Goal: Task Accomplishment & Management: Use online tool/utility

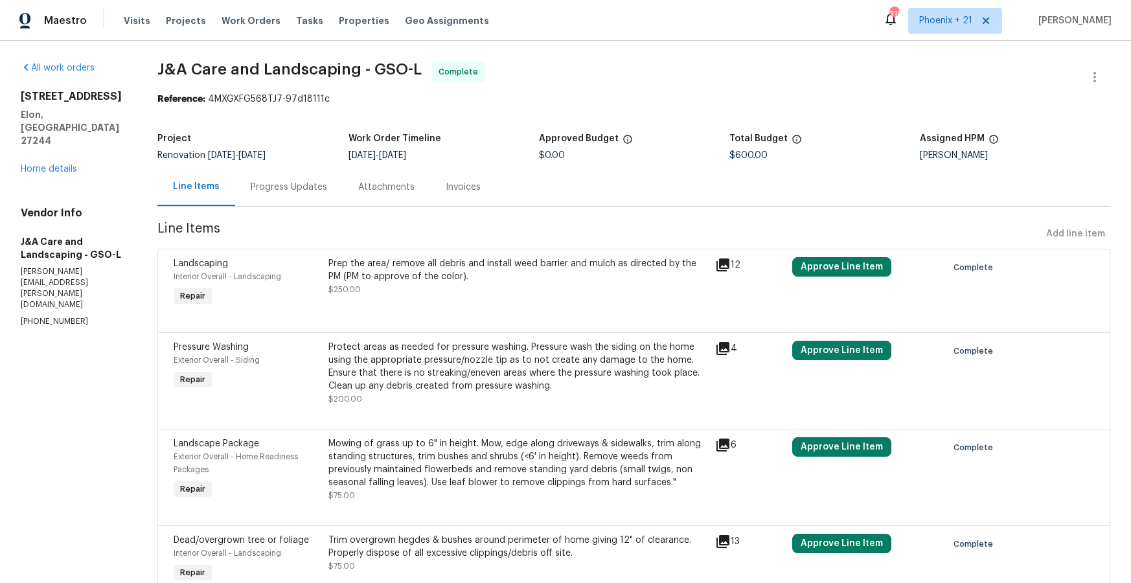
scroll to position [7, 0]
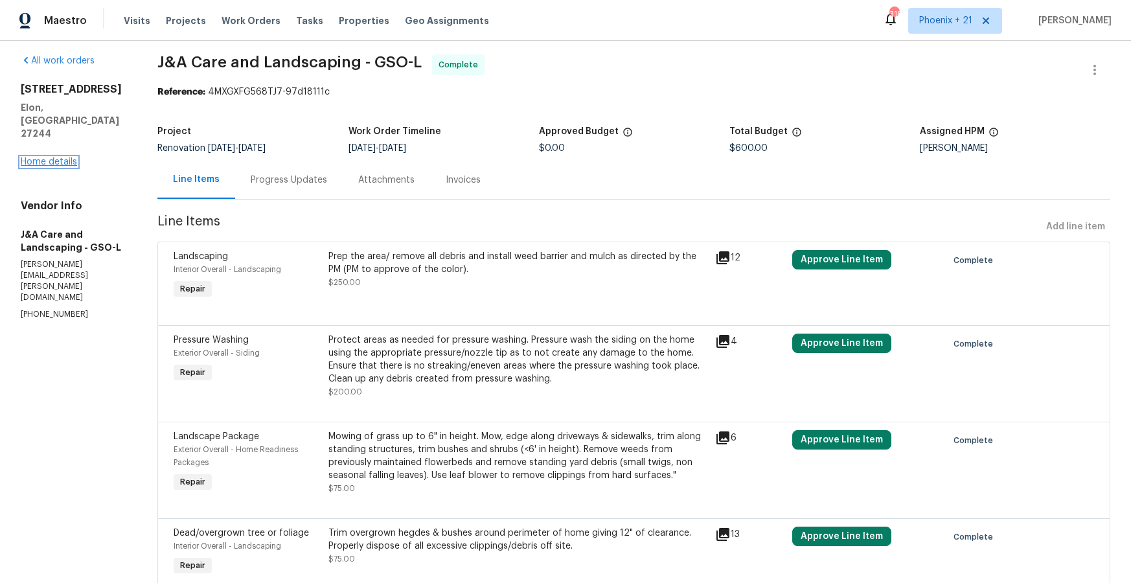
click at [65, 157] on link "Home details" at bounding box center [49, 161] width 56 height 9
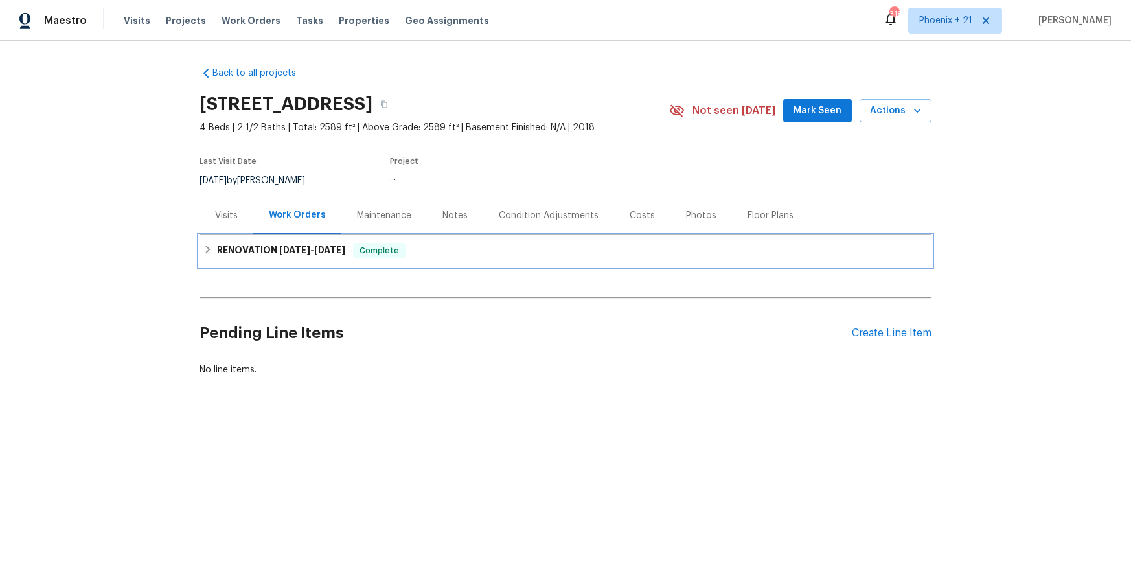
click at [275, 256] on h6 "RENOVATION [DATE] - [DATE]" at bounding box center [281, 251] width 128 height 16
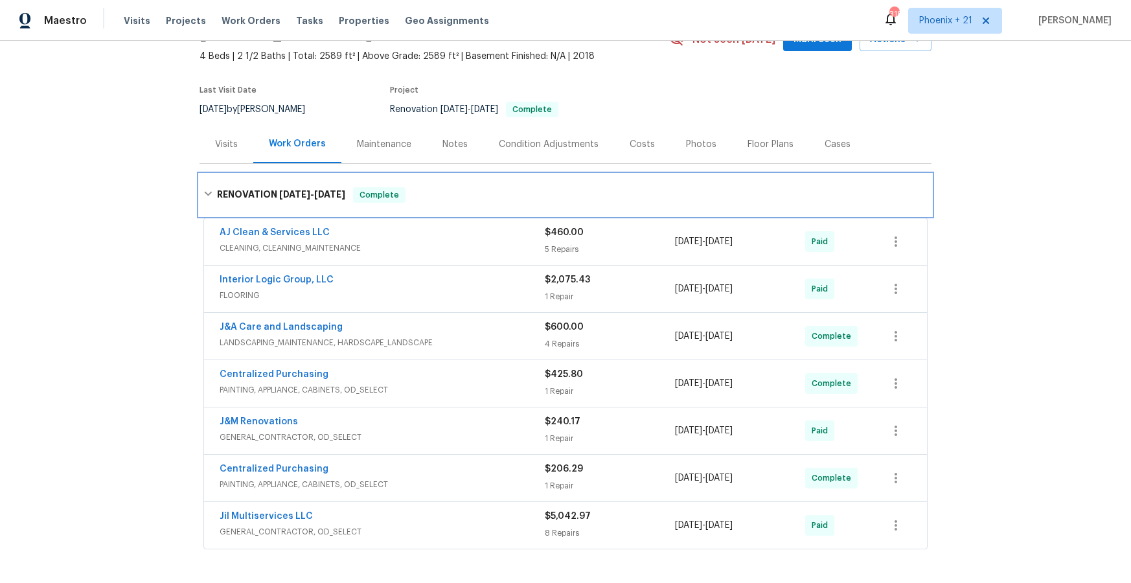
scroll to position [78, 0]
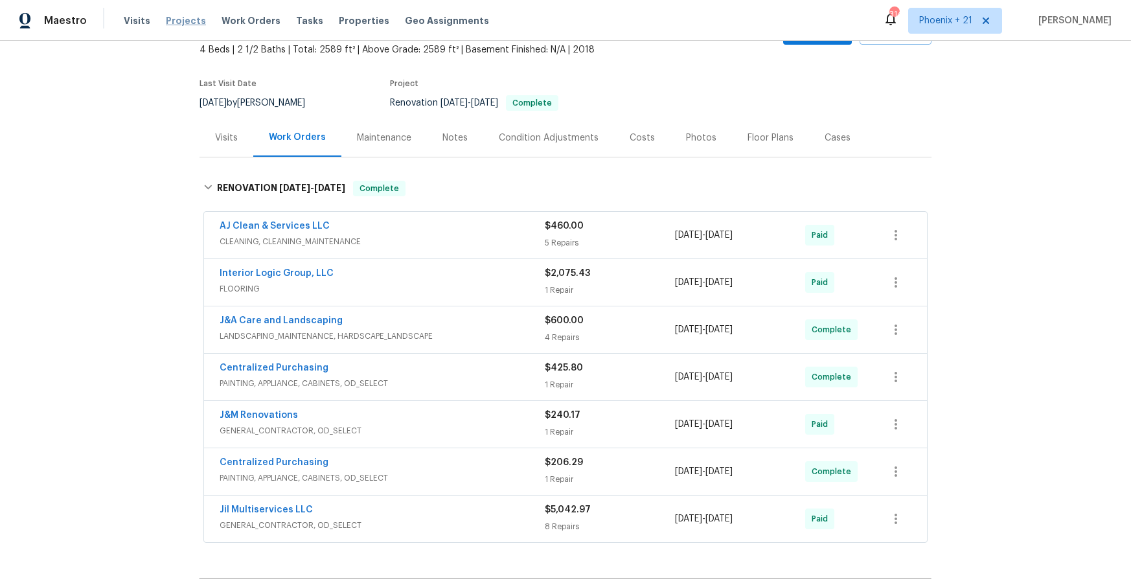
click at [175, 19] on span "Projects" at bounding box center [186, 20] width 40 height 13
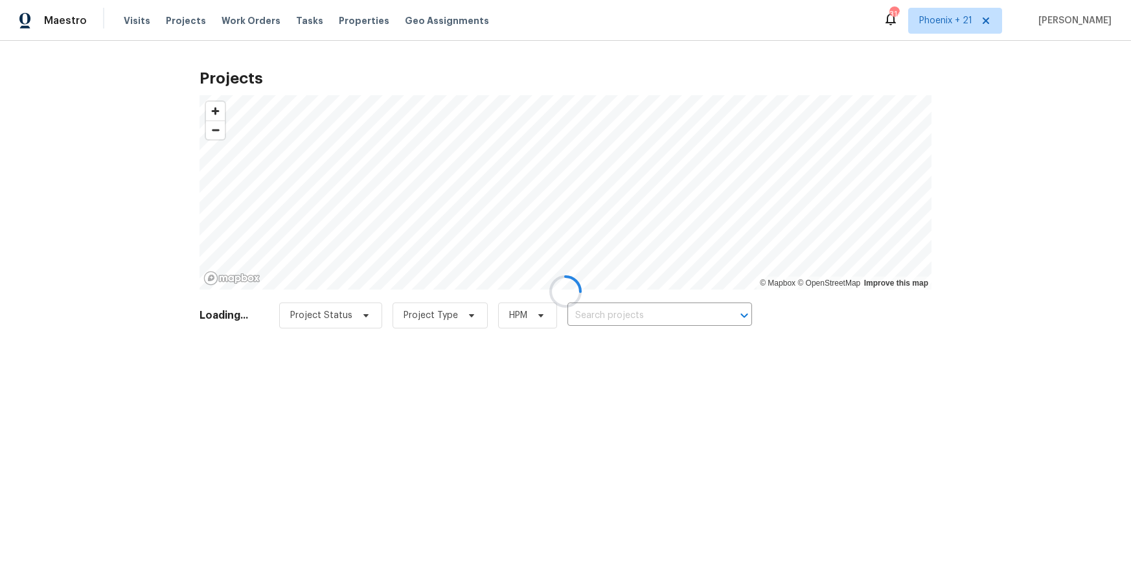
click at [233, 18] on div at bounding box center [565, 291] width 1131 height 583
click at [235, 20] on div at bounding box center [565, 291] width 1131 height 583
click at [244, 22] on div at bounding box center [565, 291] width 1131 height 583
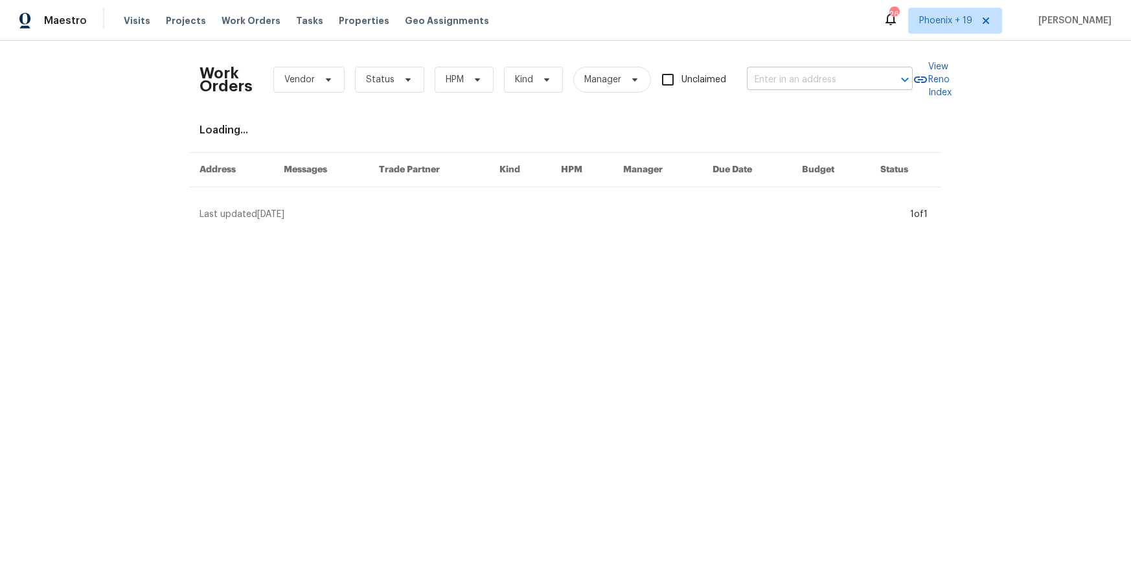
click at [811, 84] on input "text" at bounding box center [812, 80] width 130 height 20
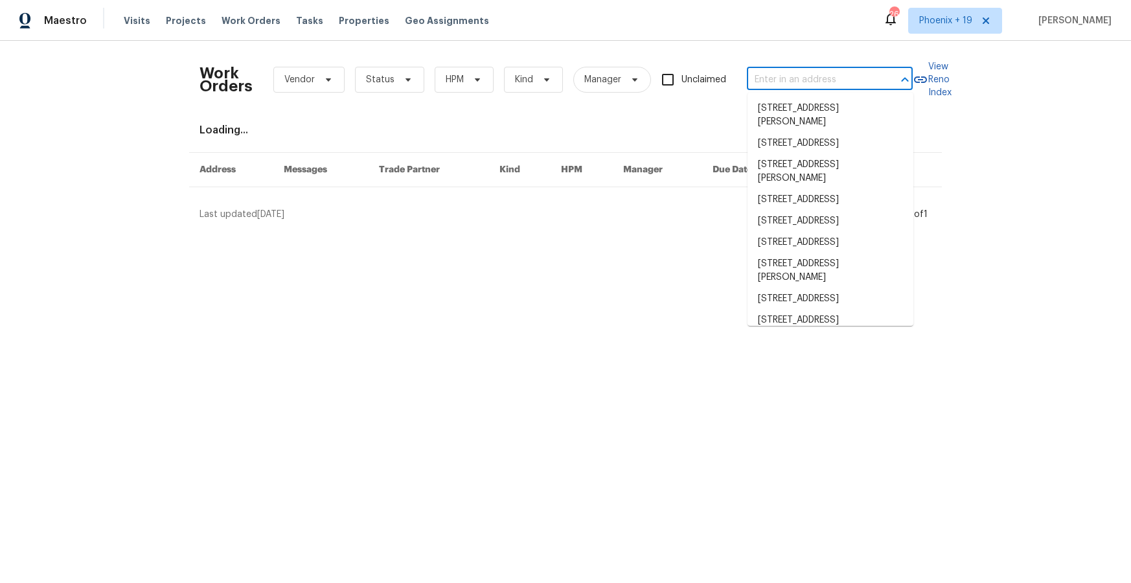
paste input "[STREET_ADDRESS]"
type input "983 Pike Forest Dr, Lawrenceville, GA 30045"
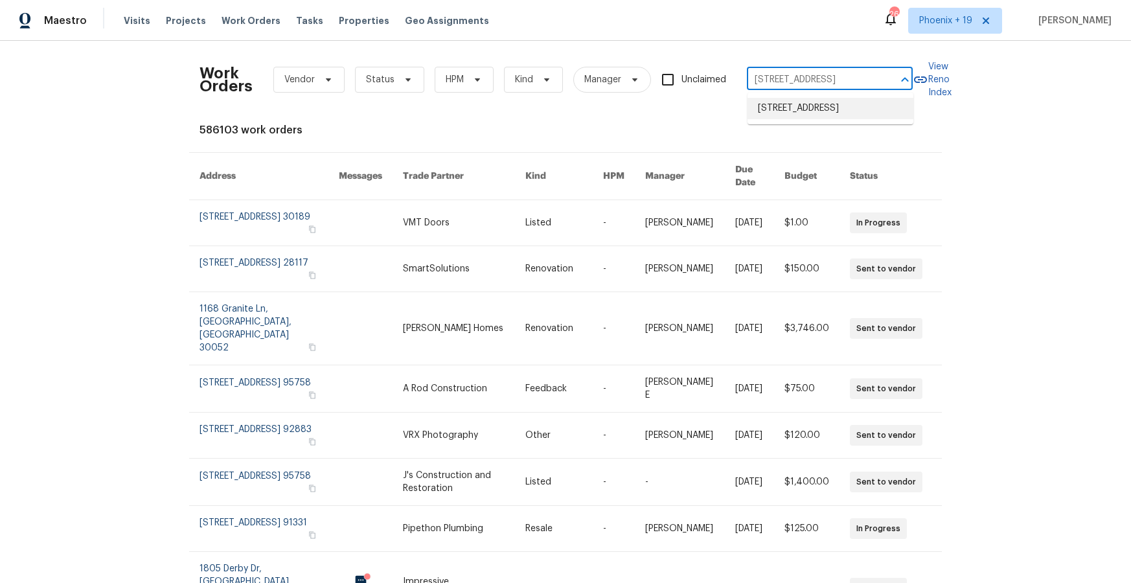
click at [809, 105] on li "983 Pike Forest Dr, Lawrenceville, GA 30045" at bounding box center [830, 108] width 166 height 21
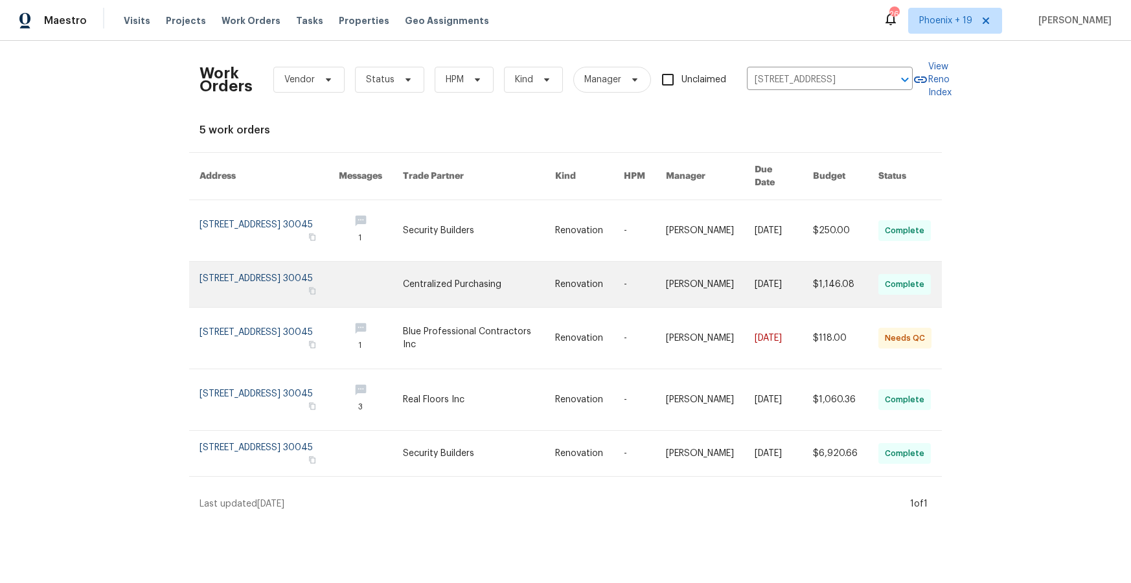
click at [450, 274] on link at bounding box center [479, 284] width 152 height 45
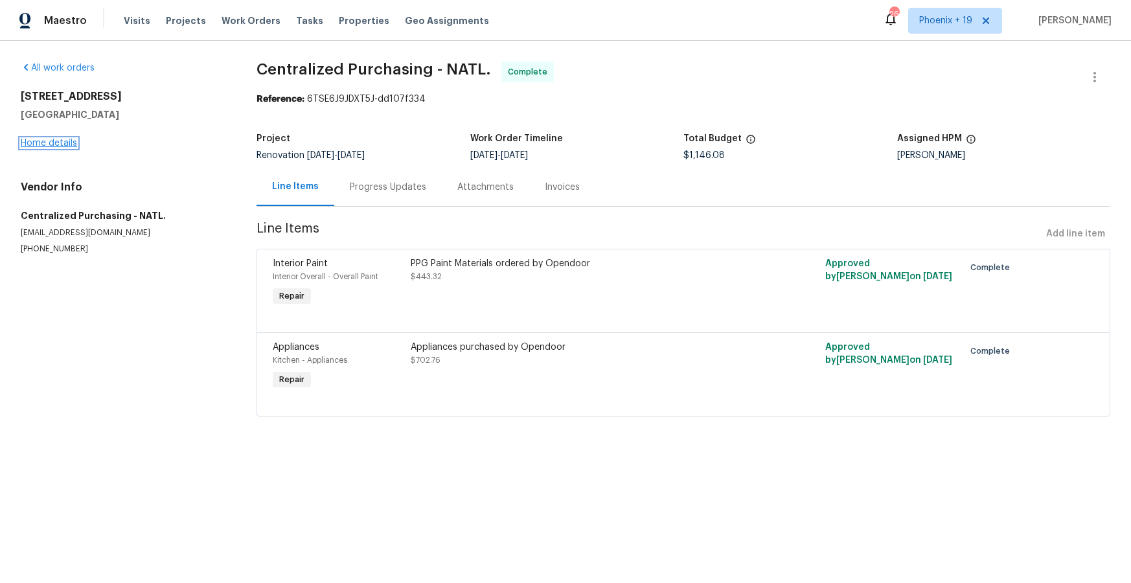
click at [30, 141] on link "Home details" at bounding box center [49, 143] width 56 height 9
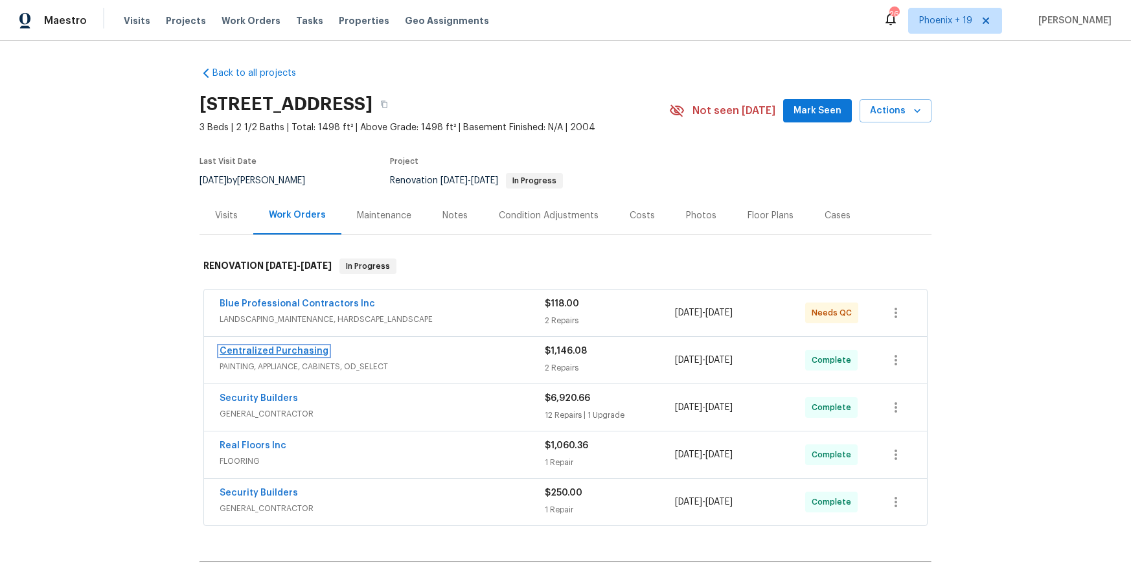
click at [297, 351] on link "Centralized Purchasing" at bounding box center [274, 350] width 109 height 9
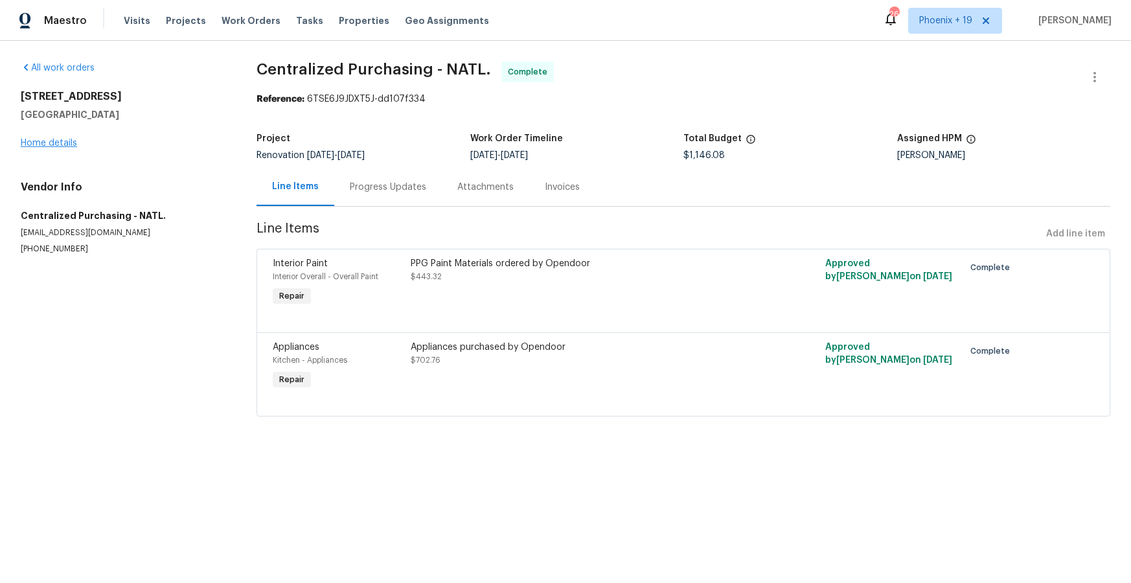
drag, startPoint x: 45, startPoint y: 149, endPoint x: 47, endPoint y: 139, distance: 10.1
click at [44, 148] on div "983 Pike Forest Dr Lawrenceville, GA 30045 Home details" at bounding box center [123, 120] width 205 height 60
click at [47, 139] on link "Home details" at bounding box center [49, 143] width 56 height 9
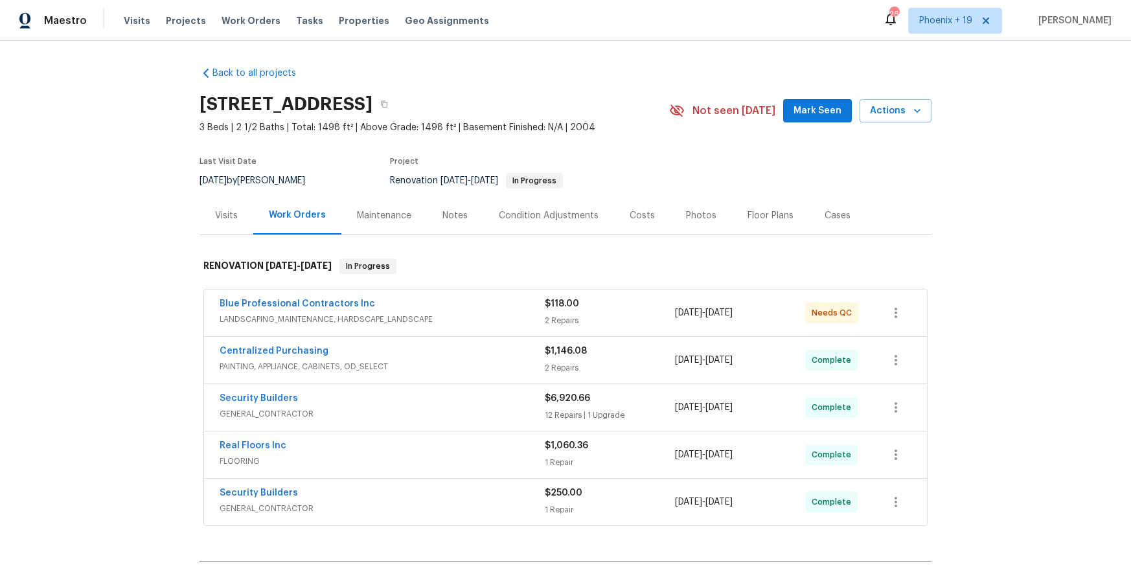
click at [504, 329] on div "Blue Professional Contractors Inc LANDSCAPING_MAINTENANCE, HARDSCAPE_LANDSCAPE …" at bounding box center [565, 312] width 723 height 47
click at [466, 315] on span "LANDSCAPING_MAINTENANCE, HARDSCAPE_LANDSCAPE" at bounding box center [382, 319] width 325 height 13
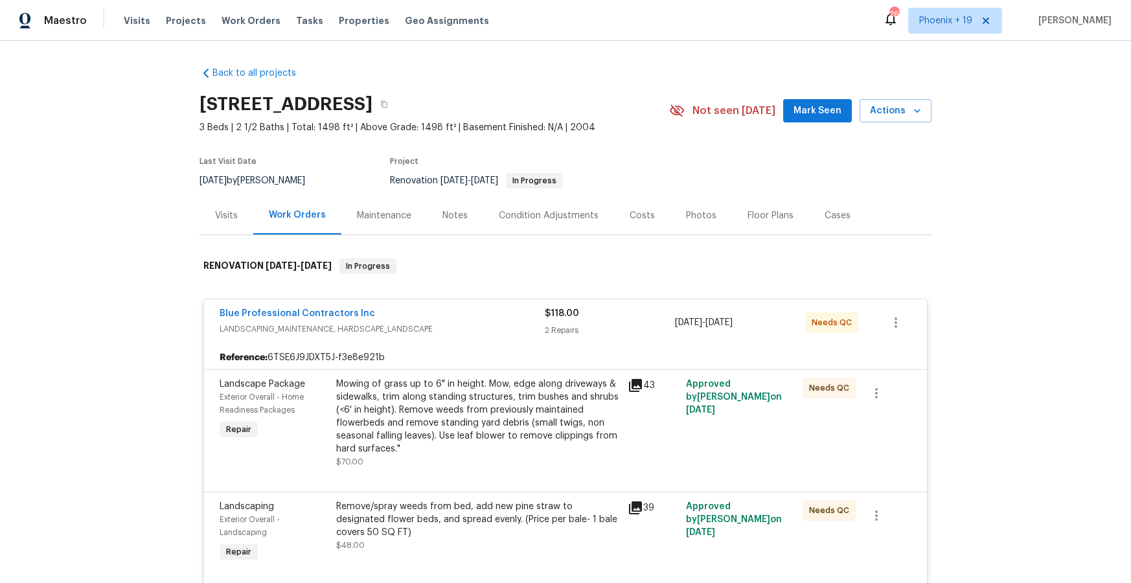
click at [476, 314] on div "Blue Professional Contractors Inc" at bounding box center [382, 315] width 325 height 16
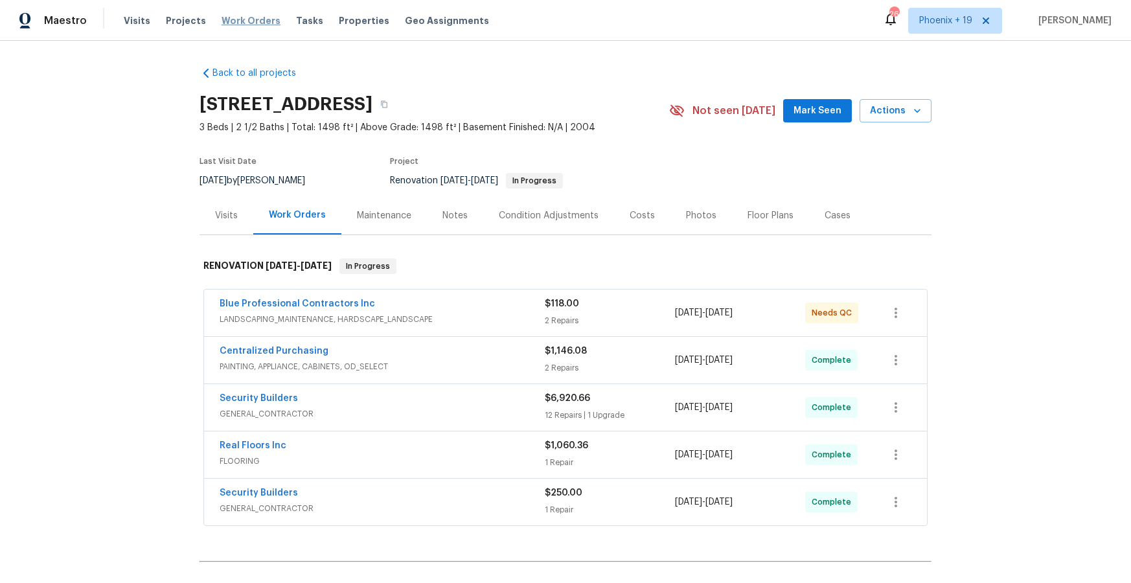
click at [238, 23] on span "Work Orders" at bounding box center [250, 20] width 59 height 13
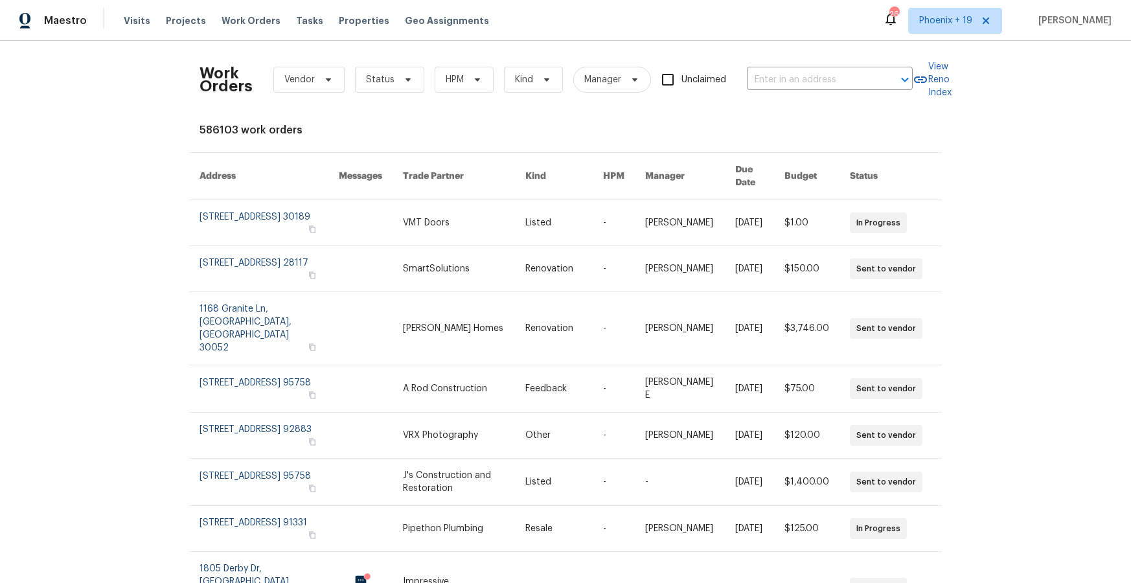
click at [788, 63] on div "Work Orders Vendor Status HPM Kind Manager Unclaimed ​" at bounding box center [555, 79] width 713 height 57
click at [791, 72] on input "text" at bounding box center [812, 80] width 130 height 20
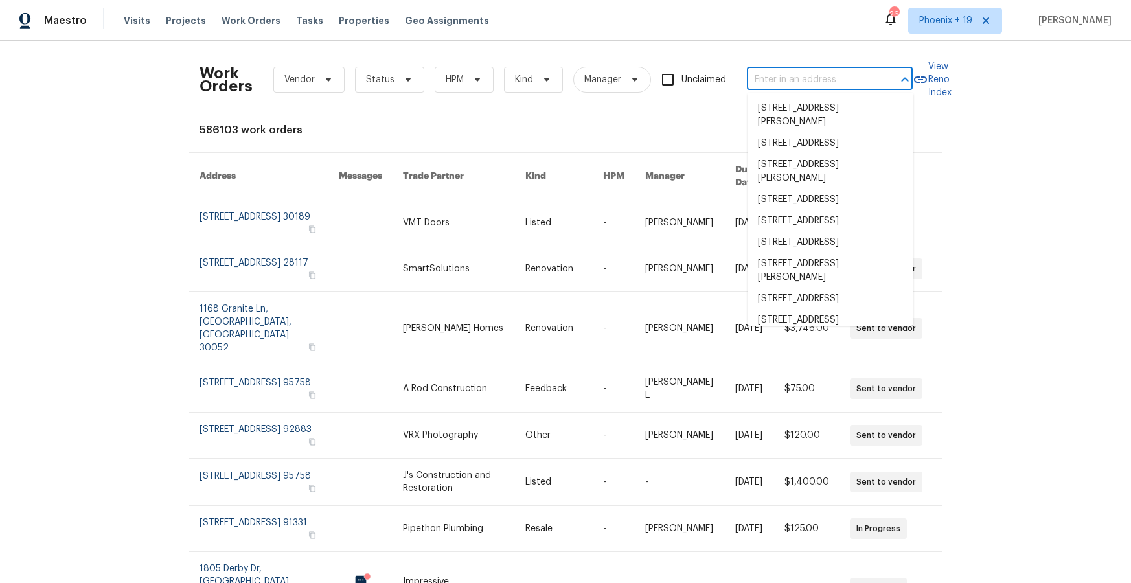
paste input "4589 Spitfire St, Las Vegas, NV 89115"
type input "4589 Spitfire St, Las Vegas, NV 89115"
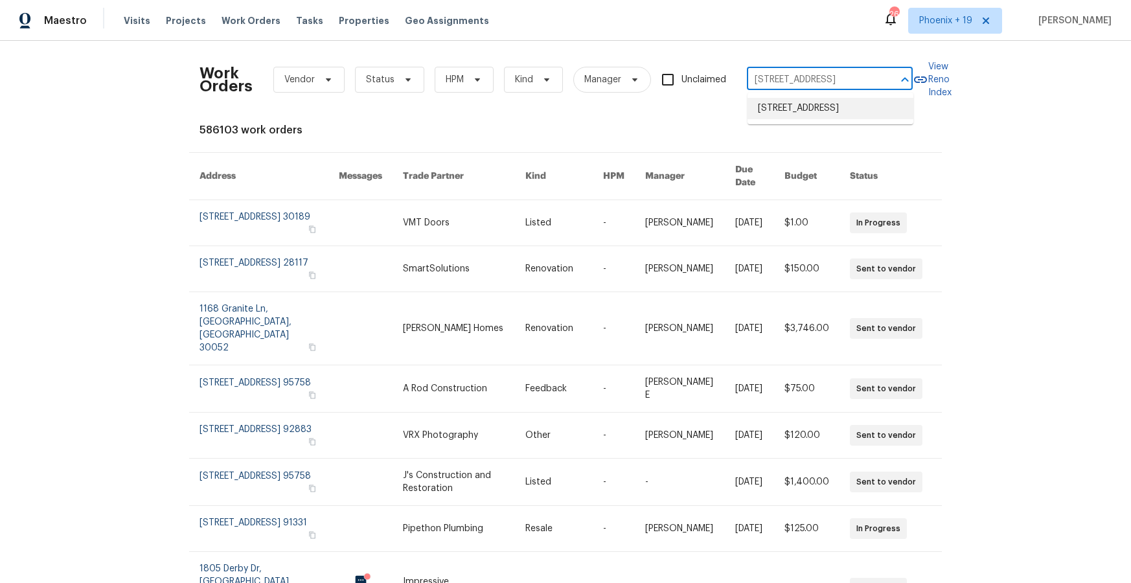
click at [815, 113] on li "4589 Spitfire St, Las Vegas, NV 89115" at bounding box center [830, 108] width 166 height 21
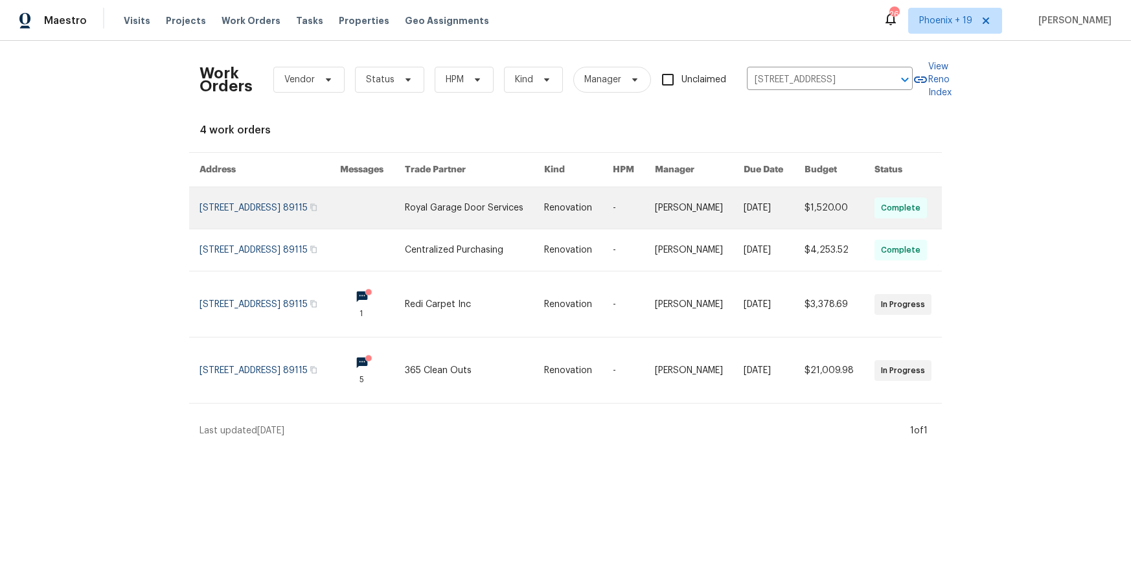
click at [471, 214] on link at bounding box center [474, 207] width 139 height 41
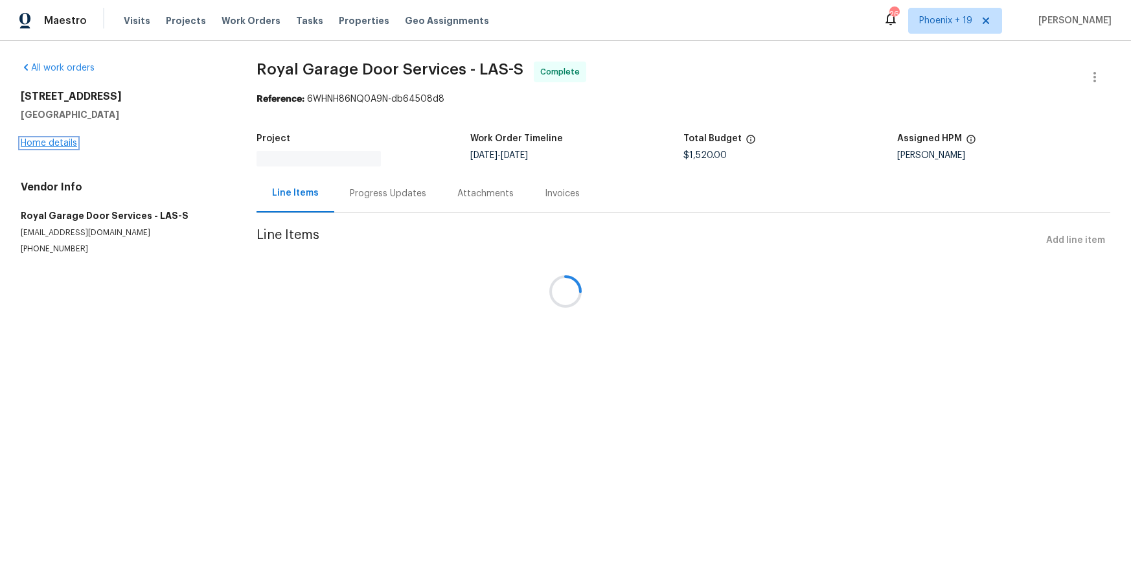
click at [64, 144] on link "Home details" at bounding box center [49, 143] width 56 height 9
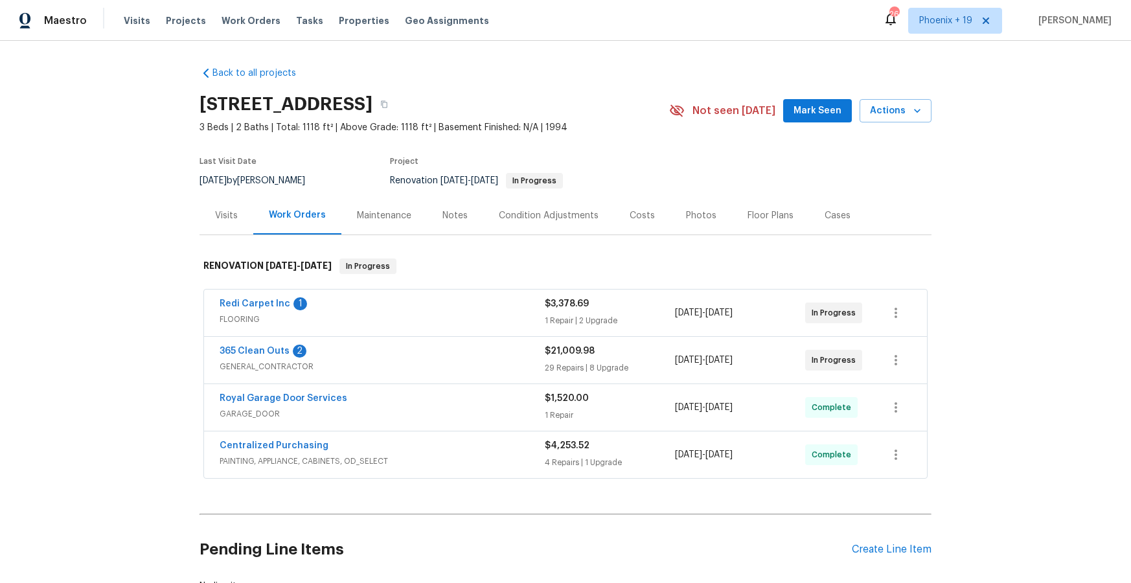
scroll to position [1, 0]
click at [855, 543] on div "Create Line Item" at bounding box center [892, 549] width 80 height 12
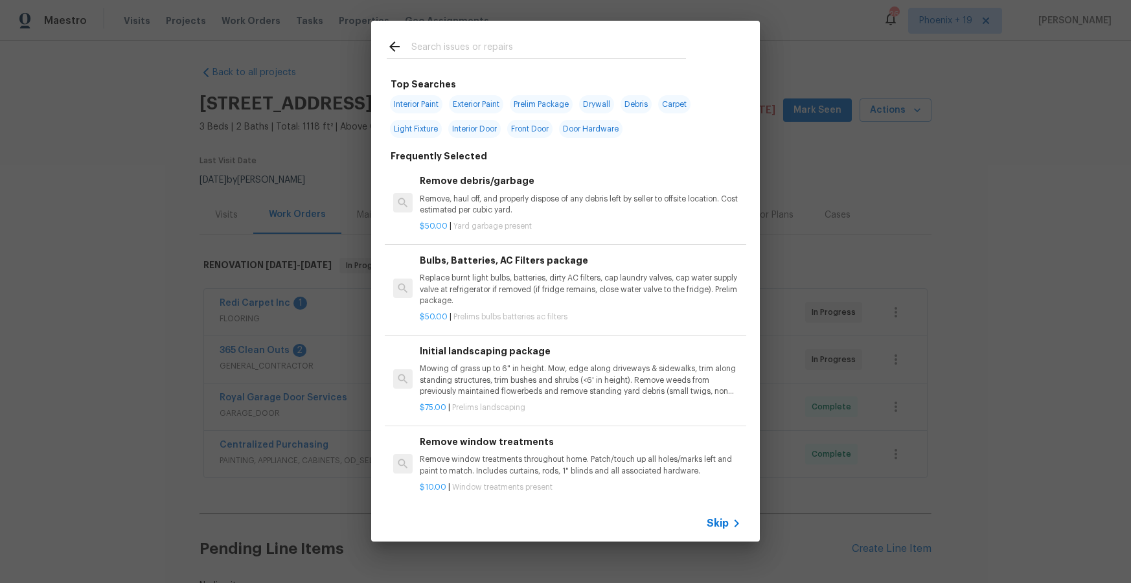
click at [463, 41] on input "text" at bounding box center [548, 48] width 275 height 19
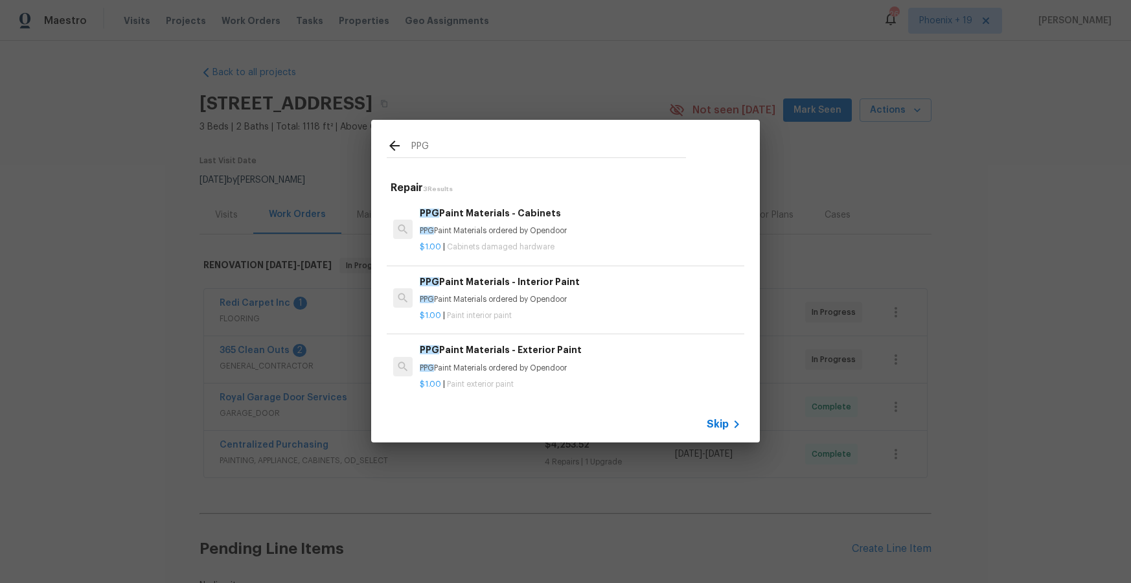
type input "PPG"
click at [608, 305] on div "$1.00 | Paint interior paint" at bounding box center [580, 313] width 321 height 16
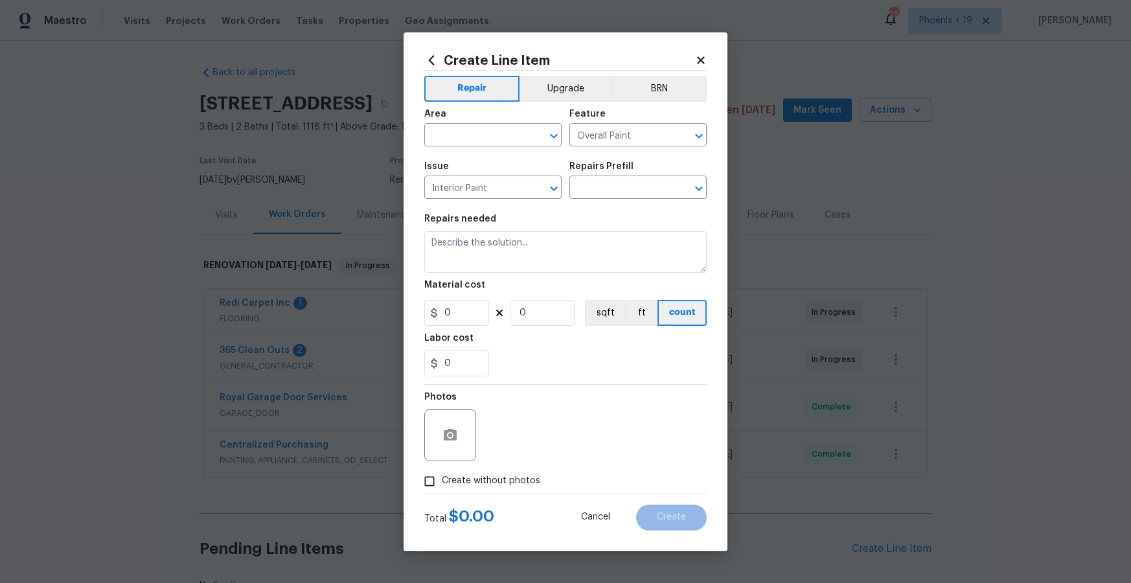
type input "PPG Paint Materials - Interior Paint $1.00"
type textarea "PPG Paint Materials ordered by Opendoor"
type input "1"
click at [521, 144] on input "text" at bounding box center [474, 136] width 101 height 20
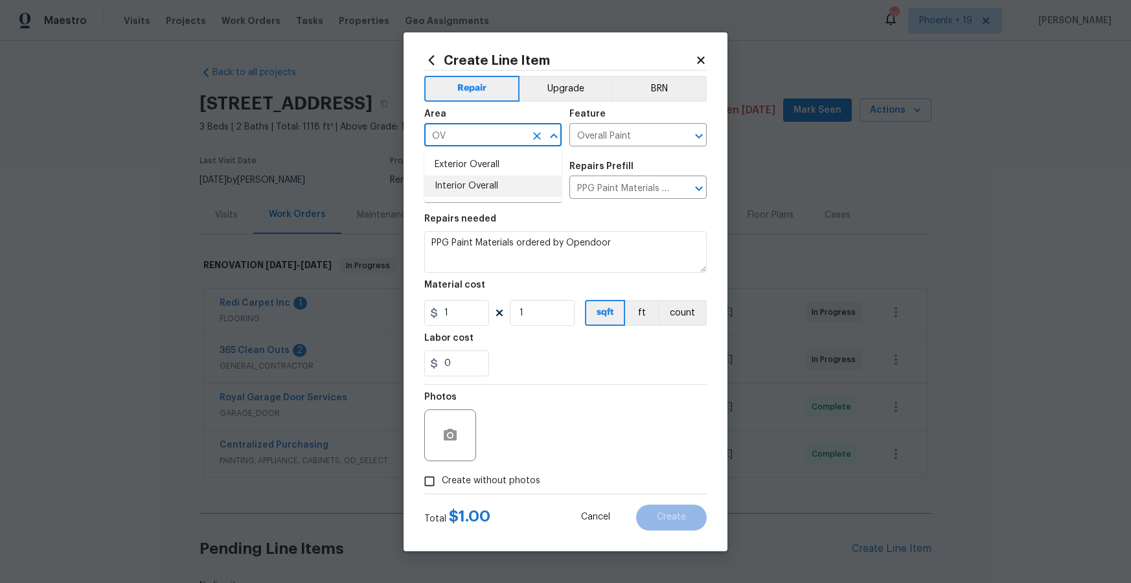
click at [519, 189] on li "Interior Overall" at bounding box center [492, 185] width 137 height 21
type input "Interior Overall"
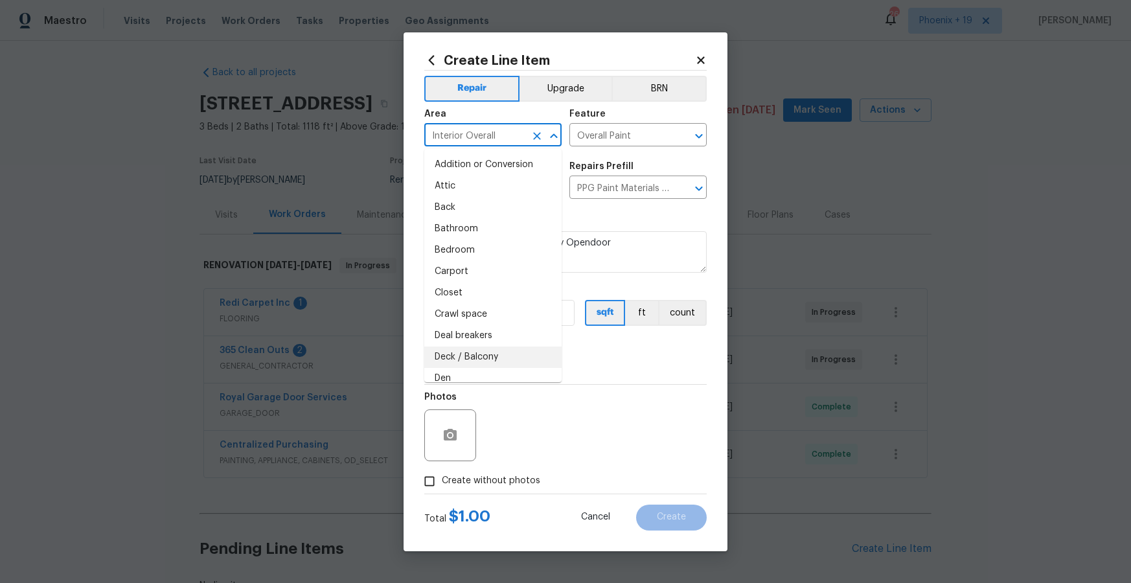
drag, startPoint x: 613, startPoint y: 411, endPoint x: 587, endPoint y: 400, distance: 27.8
click at [607, 410] on div "Photos" at bounding box center [565, 427] width 282 height 84
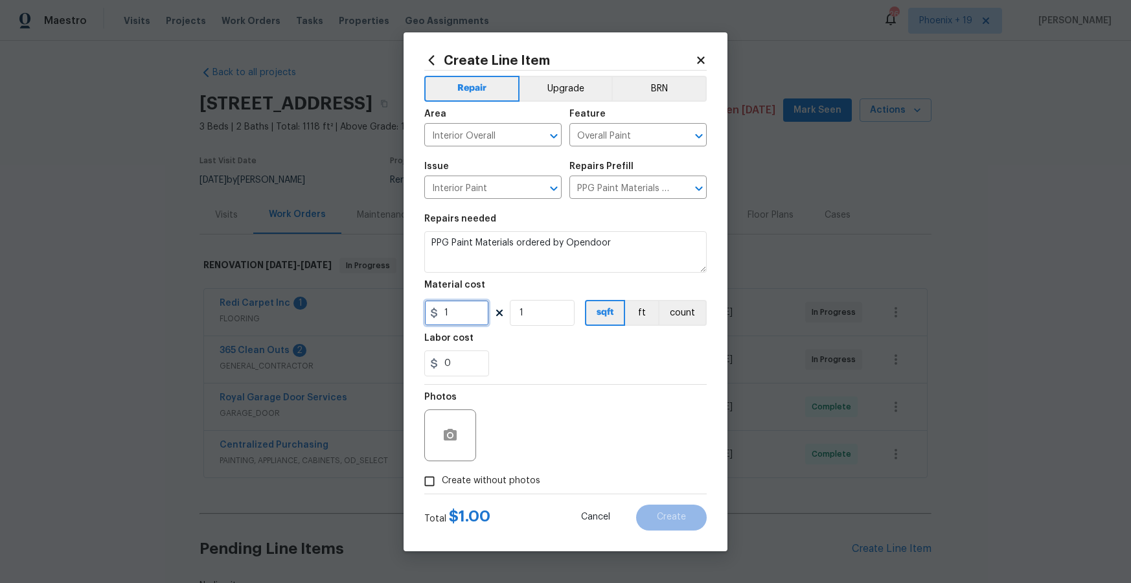
click at [429, 313] on div "1" at bounding box center [456, 313] width 65 height 26
type input "45.19"
drag, startPoint x: 495, startPoint y: 472, endPoint x: 511, endPoint y: 469, distance: 16.5
click at [495, 472] on label "Create without photos" at bounding box center [478, 481] width 123 height 25
click at [442, 472] on input "Create without photos" at bounding box center [429, 481] width 25 height 25
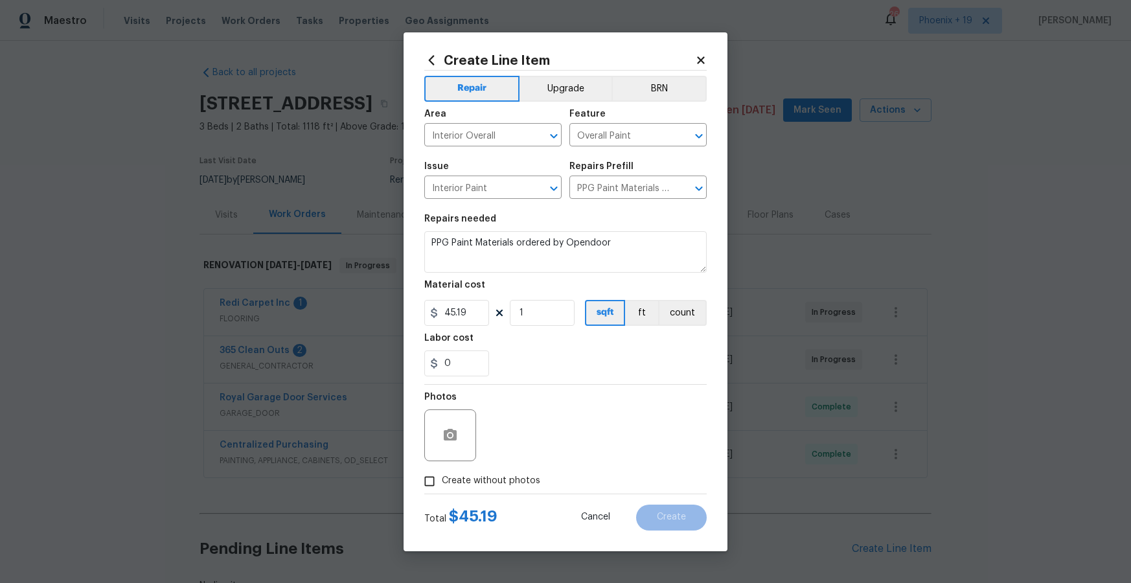
checkbox input "true"
click at [521, 457] on textarea at bounding box center [596, 435] width 220 height 52
type textarea "M"
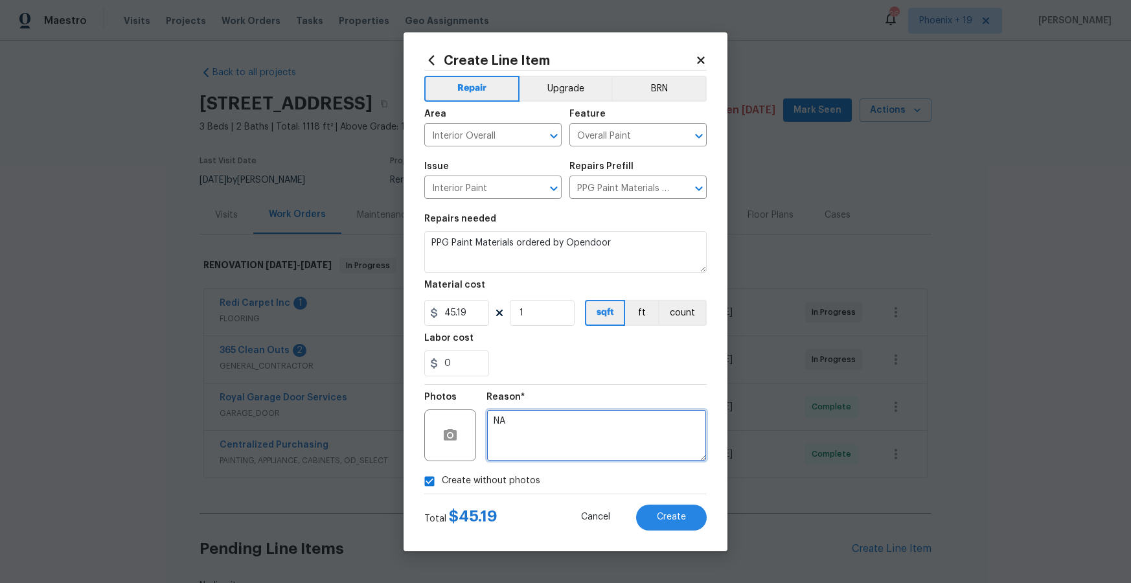
type textarea "NA"
click at [571, 384] on div at bounding box center [565, 384] width 282 height 1
click at [676, 516] on span "Create" at bounding box center [671, 517] width 29 height 10
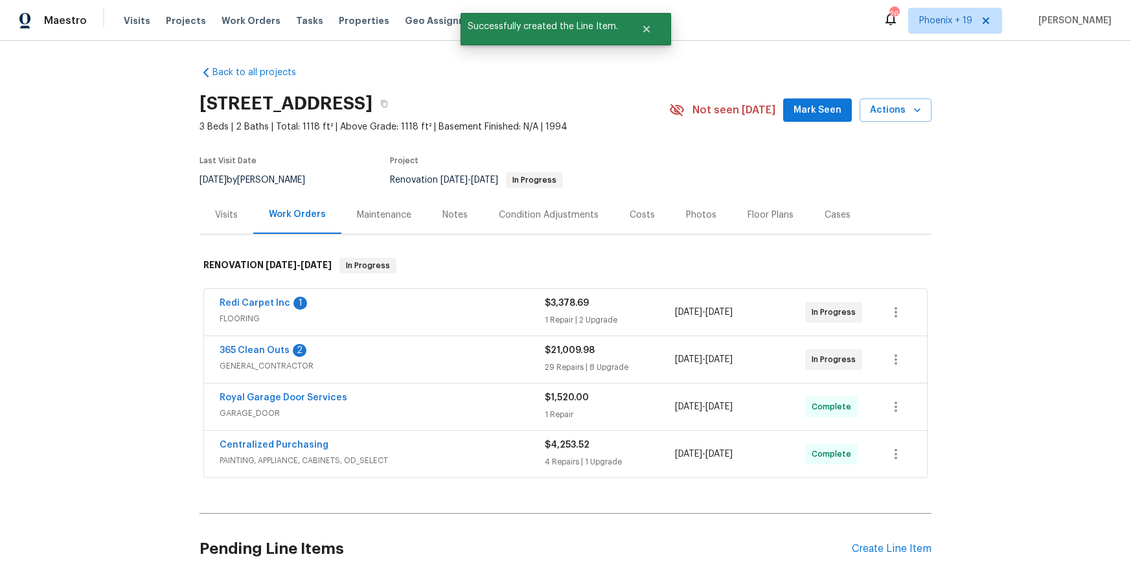
scroll to position [245, 0]
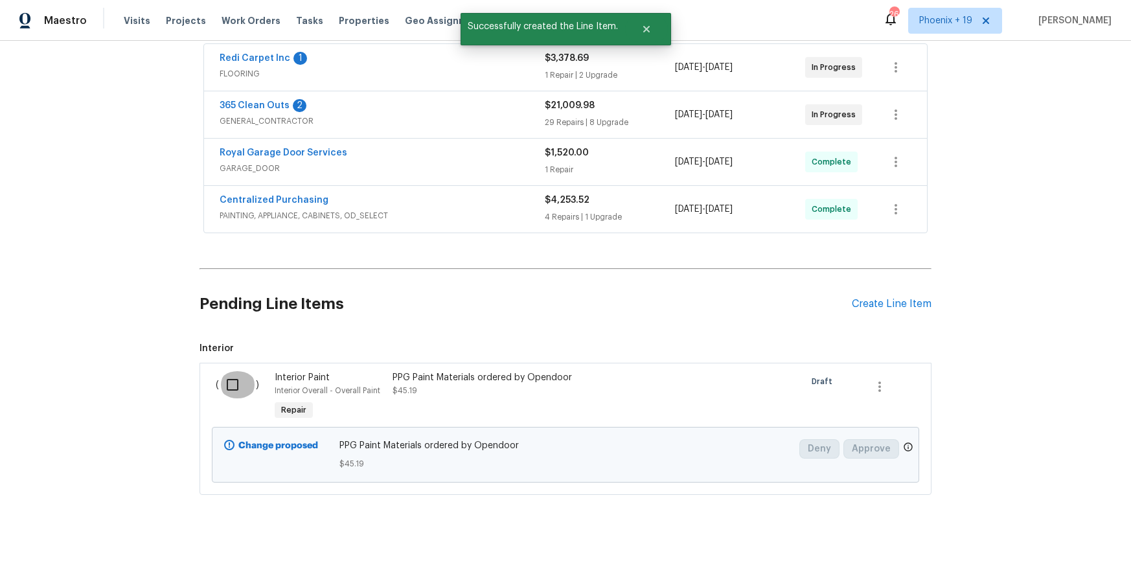
click at [248, 387] on input "checkbox" at bounding box center [237, 384] width 37 height 27
checkbox input "true"
click at [1063, 545] on span "Create Work Order" at bounding box center [1056, 551] width 86 height 16
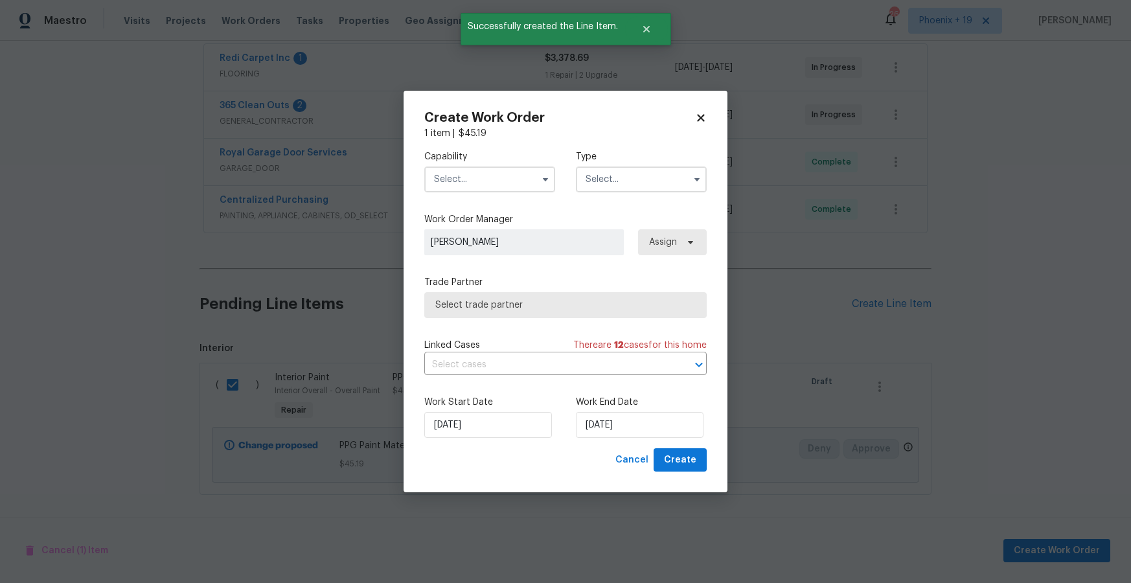
drag, startPoint x: 468, startPoint y: 170, endPoint x: 469, endPoint y: 181, distance: 10.5
click at [468, 172] on input "text" at bounding box center [489, 179] width 131 height 26
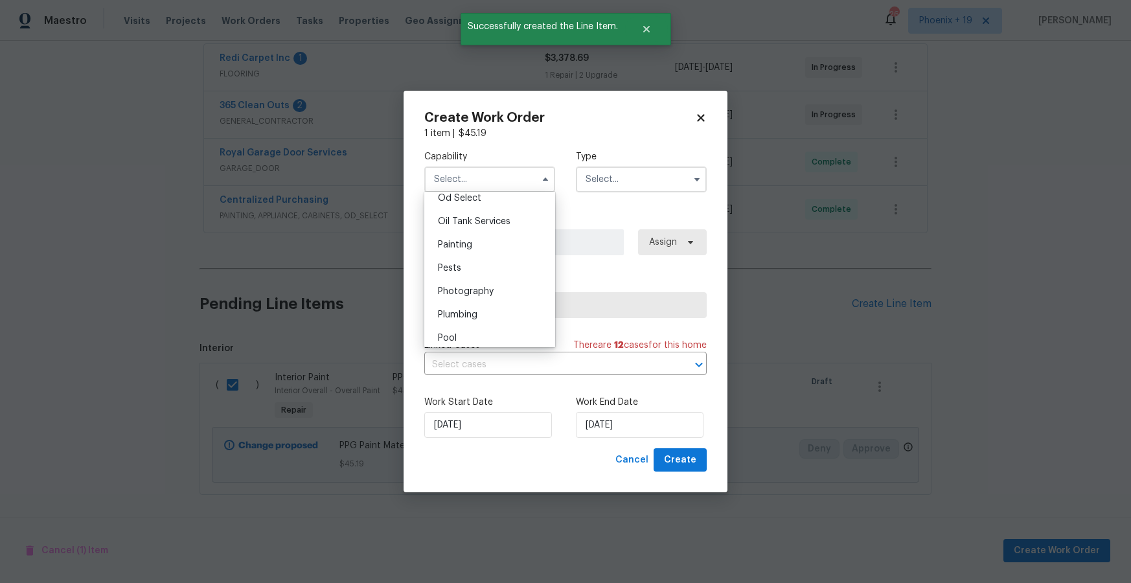
scroll to position [1056, 0]
click at [489, 243] on div "Painting" at bounding box center [489, 238] width 124 height 23
type input "Painting"
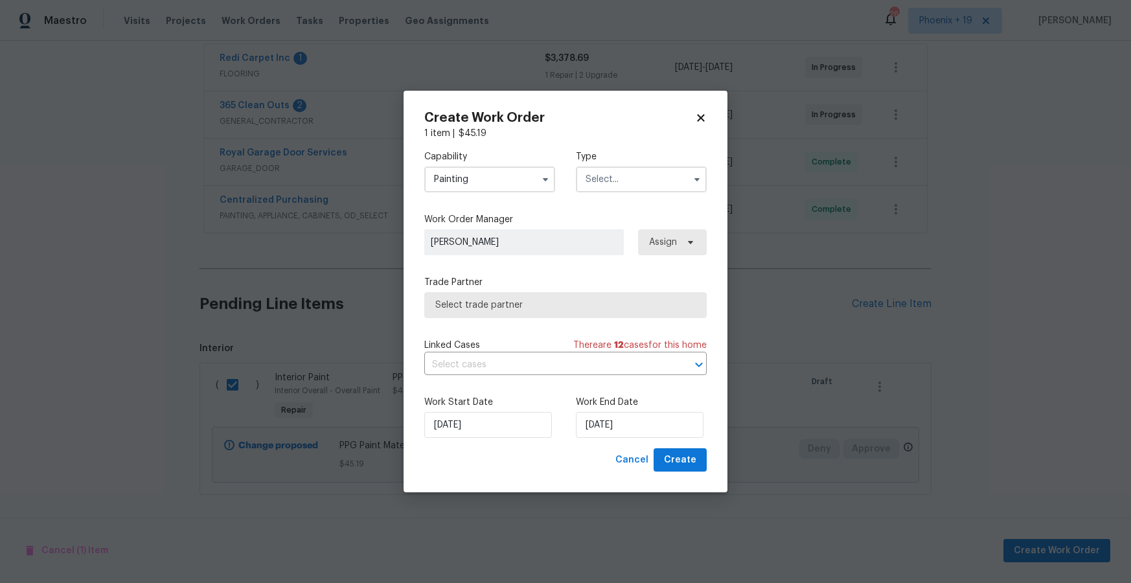
drag, startPoint x: 679, startPoint y: 178, endPoint x: 668, endPoint y: 185, distance: 12.8
click at [678, 178] on input "text" at bounding box center [641, 179] width 131 height 26
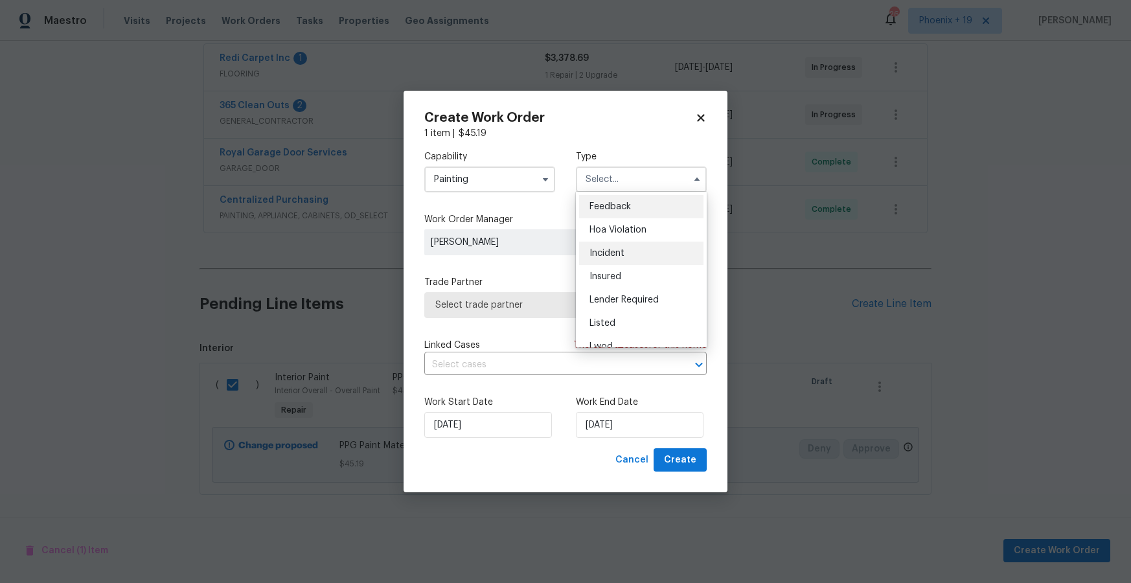
scroll to position [154, 0]
click at [626, 265] on span "Renovation" at bounding box center [613, 262] width 48 height 9
type input "Renovation"
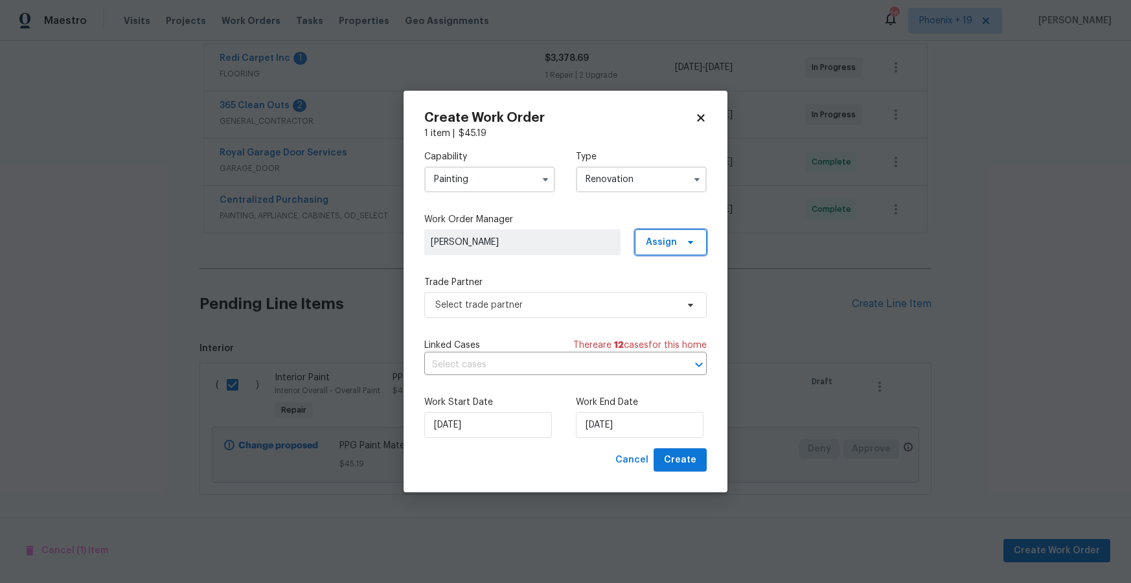
drag, startPoint x: 663, startPoint y: 246, endPoint x: 661, endPoint y: 259, distance: 13.2
click at [663, 246] on span "Assign" at bounding box center [661, 242] width 31 height 13
click at [659, 297] on div "Assign to me" at bounding box center [672, 296] width 56 height 13
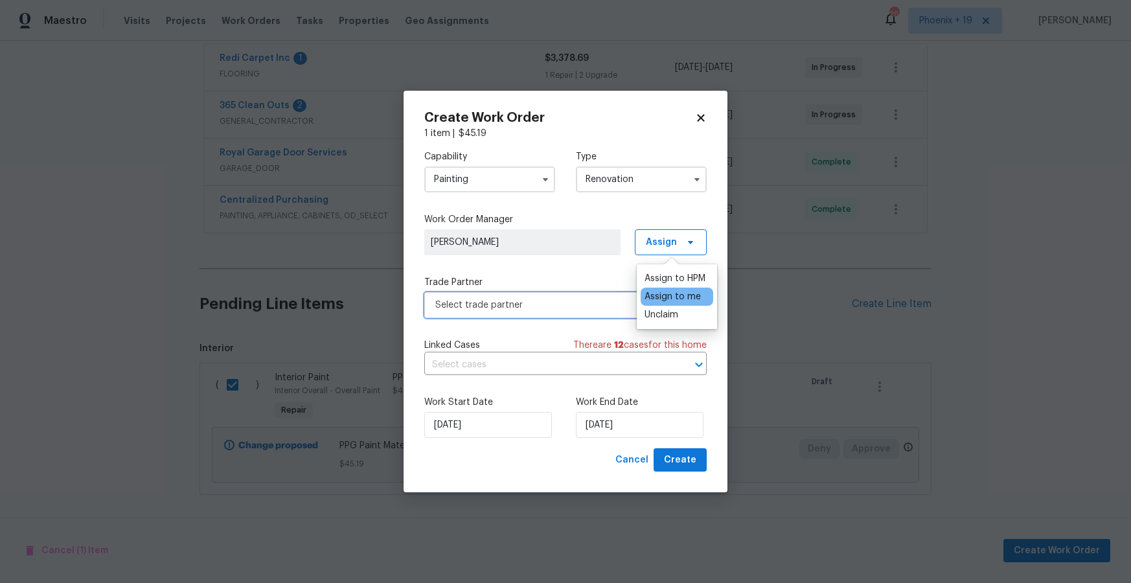
click at [547, 299] on span "Select trade partner" at bounding box center [556, 305] width 242 height 13
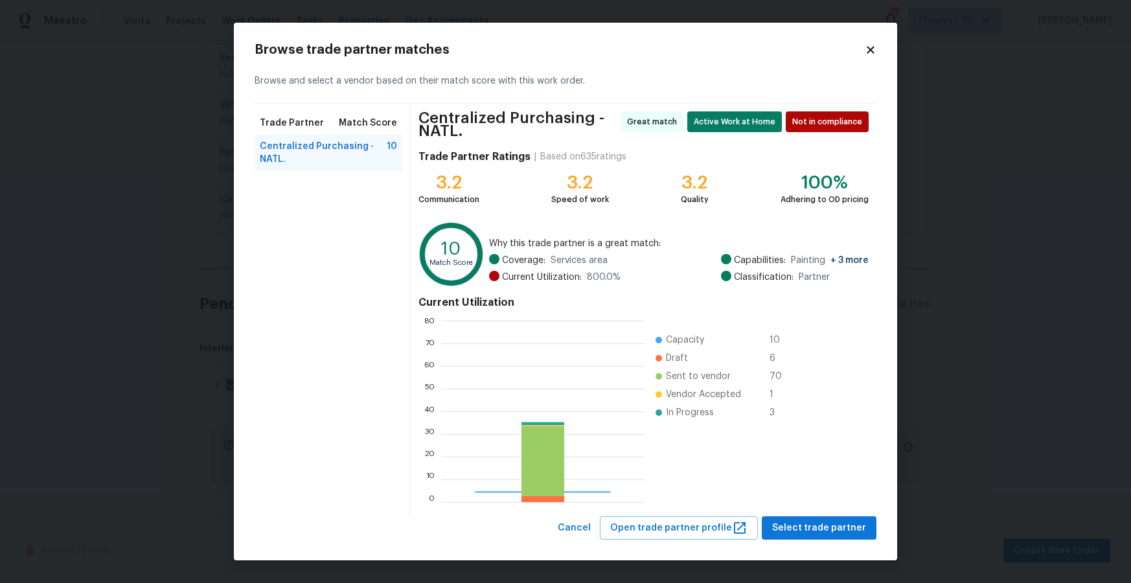
scroll to position [181, 203]
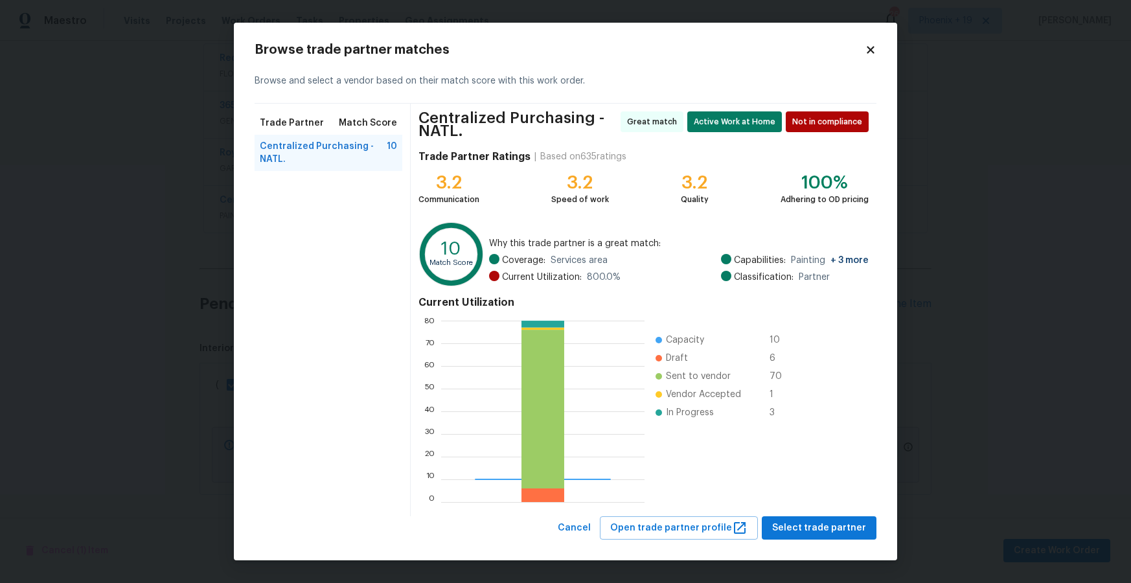
drag, startPoint x: 813, startPoint y: 543, endPoint x: 808, endPoint y: 536, distance: 9.3
click at [812, 543] on div "Browse trade partner matches Browse and select a vendor based on their match sc…" at bounding box center [565, 292] width 663 height 538
drag, startPoint x: 808, startPoint y: 536, endPoint x: 799, endPoint y: 534, distance: 8.5
click at [808, 536] on button "Select trade partner" at bounding box center [819, 528] width 115 height 24
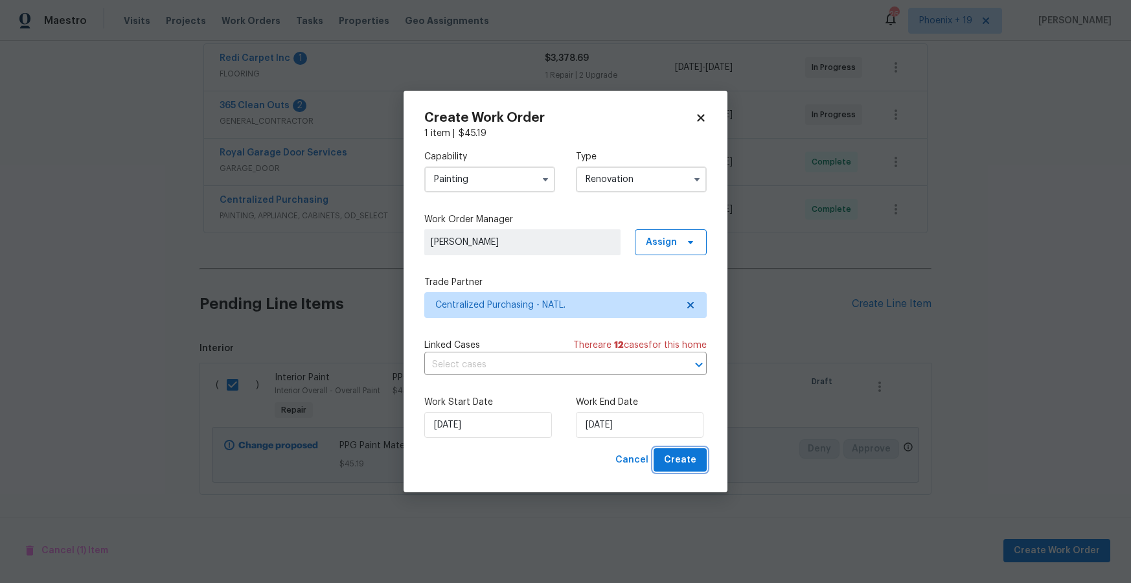
click at [695, 458] on span "Create" at bounding box center [680, 460] width 32 height 16
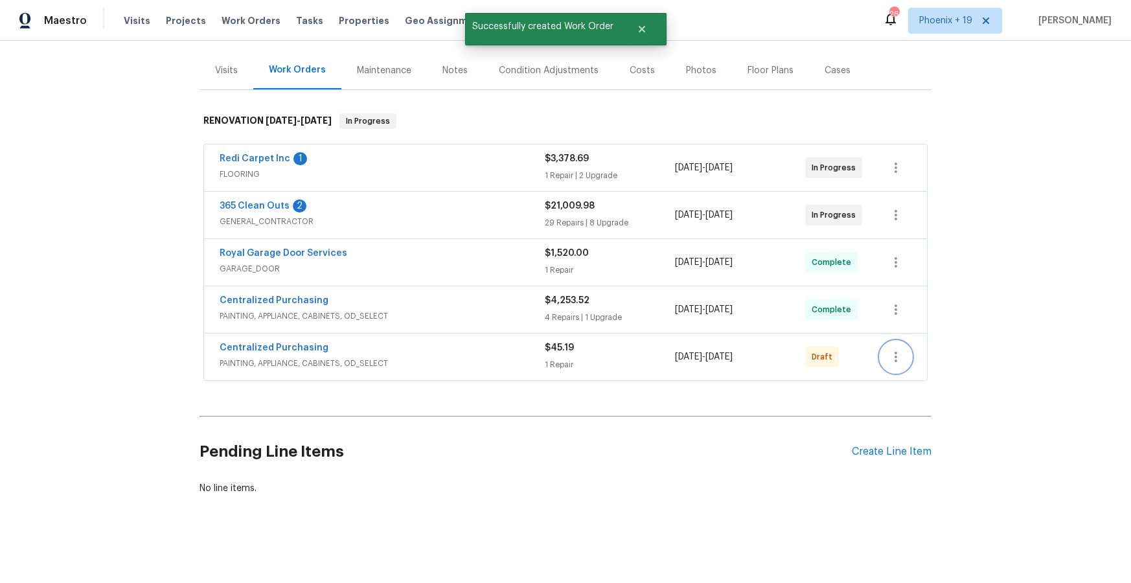
click at [905, 361] on button "button" at bounding box center [895, 356] width 31 height 31
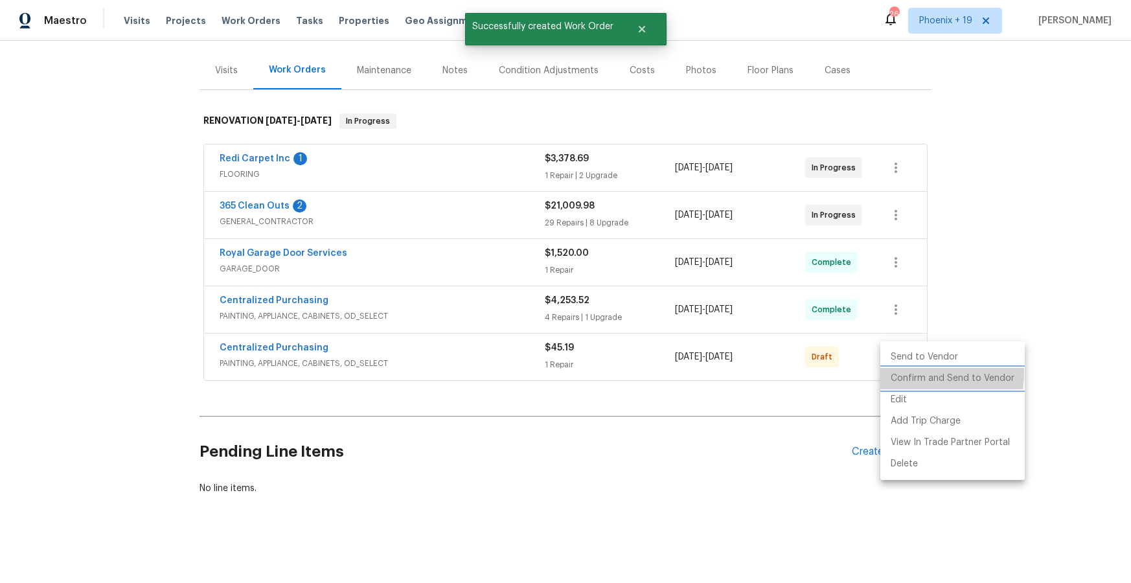
click at [905, 372] on li "Confirm and Send to Vendor" at bounding box center [952, 378] width 144 height 21
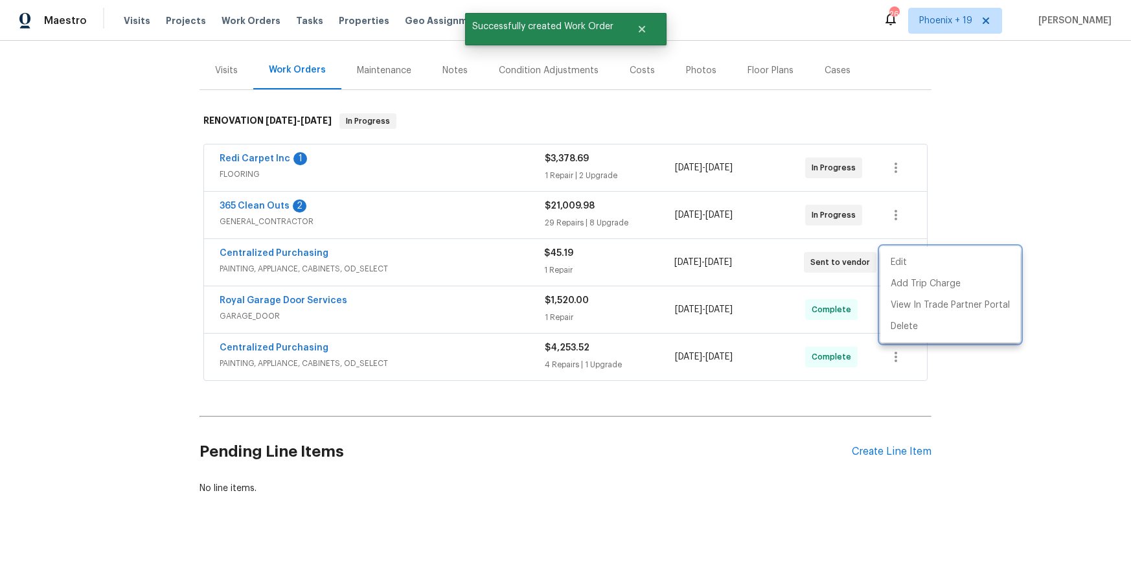
drag, startPoint x: 348, startPoint y: 267, endPoint x: 299, endPoint y: 263, distance: 50.0
click at [332, 266] on div at bounding box center [565, 291] width 1131 height 583
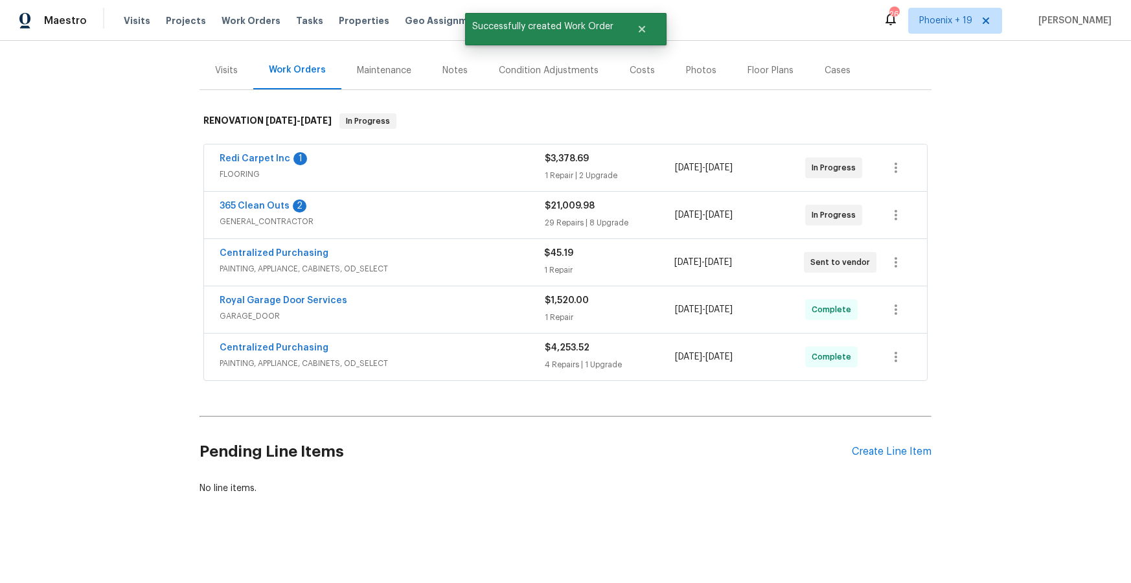
click at [283, 258] on span "Centralized Purchasing" at bounding box center [274, 253] width 109 height 13
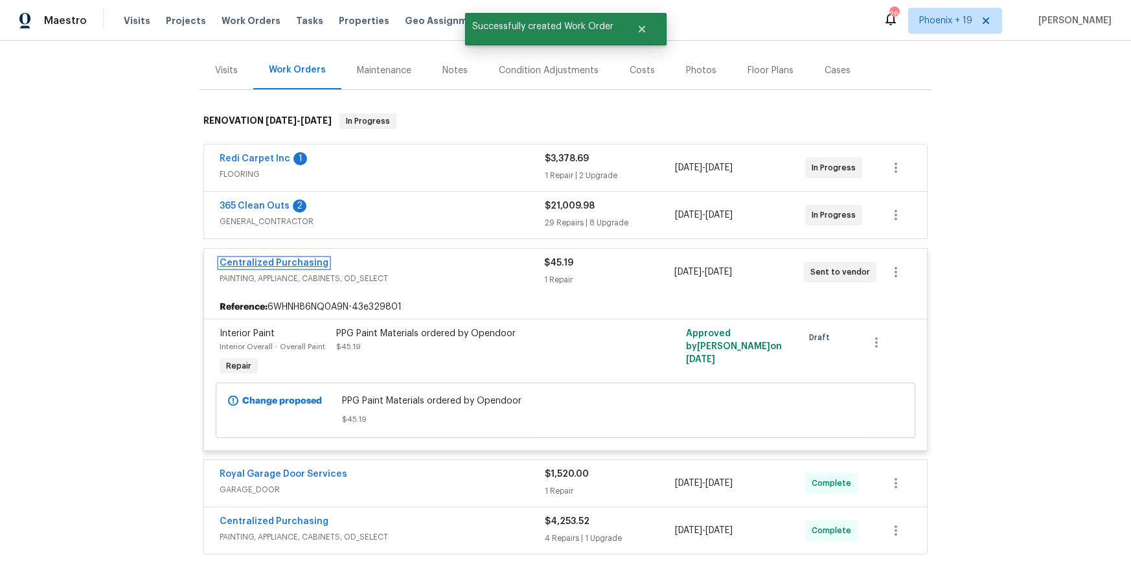
click at [283, 258] on link "Centralized Purchasing" at bounding box center [274, 262] width 109 height 9
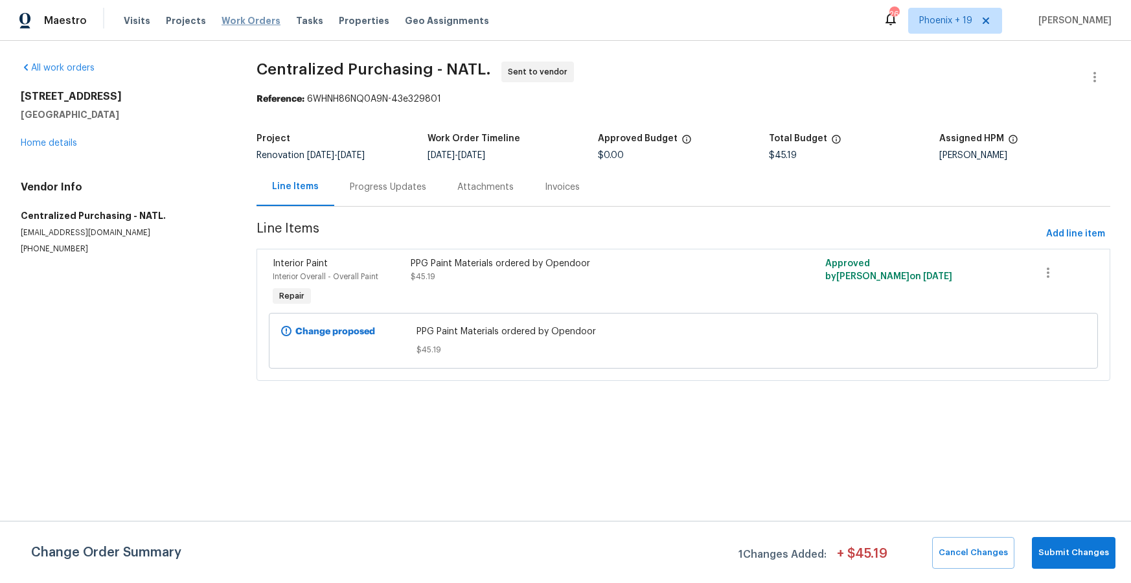
click at [257, 28] on div "Visits Projects Work Orders Tasks Properties Geo Assignments" at bounding box center [314, 21] width 381 height 26
click at [254, 23] on span "Work Orders" at bounding box center [250, 20] width 59 height 13
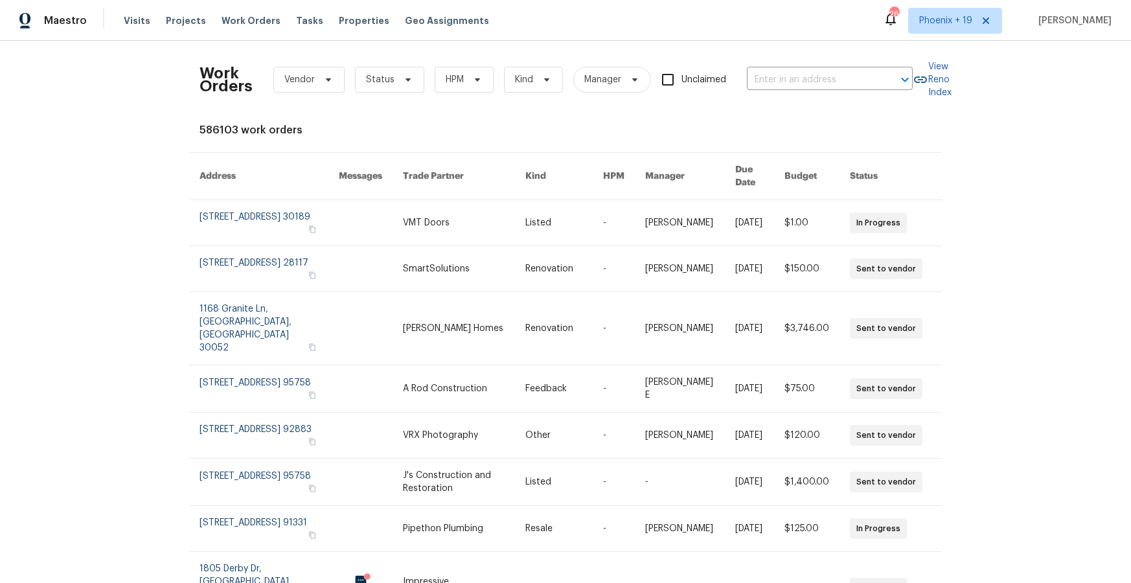
click at [795, 63] on div "Work Orders Vendor Status HPM Kind Manager Unclaimed ​" at bounding box center [555, 79] width 713 height 57
click at [797, 76] on input "text" at bounding box center [812, 80] width 130 height 20
paste input "1176 Shadowcliff Ct, Brentwood, CA 94513"
type input "1176 Shadowcliff Ct, Brentwood, CA 94513"
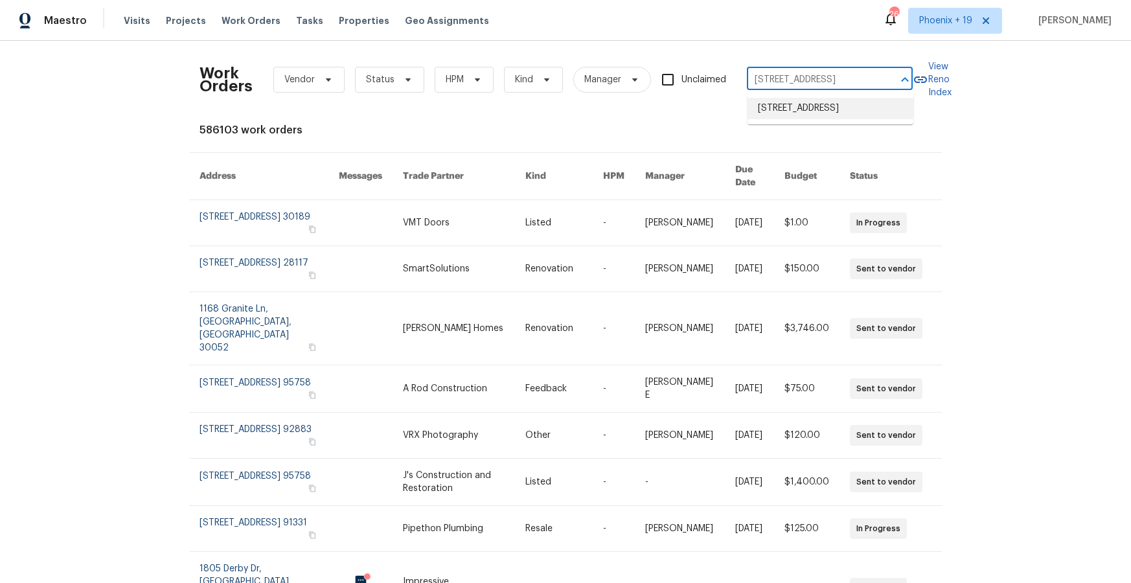
click at [802, 102] on li "1176 Shadowcliff Ct, Brentwood, CA 94513" at bounding box center [830, 108] width 166 height 21
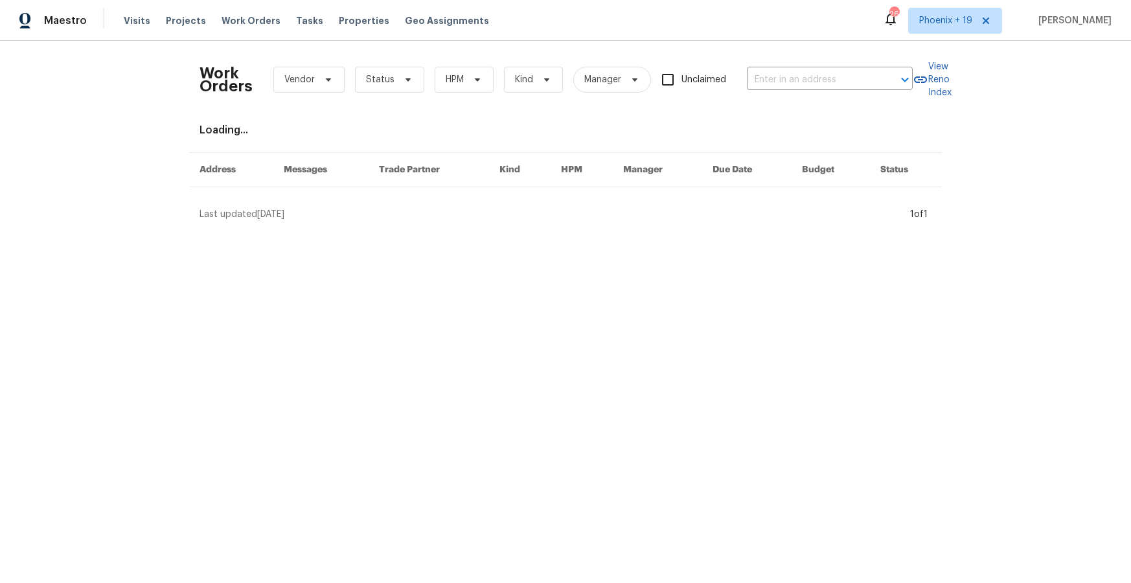
type input "1176 Shadowcliff Ct, Brentwood, CA 94513"
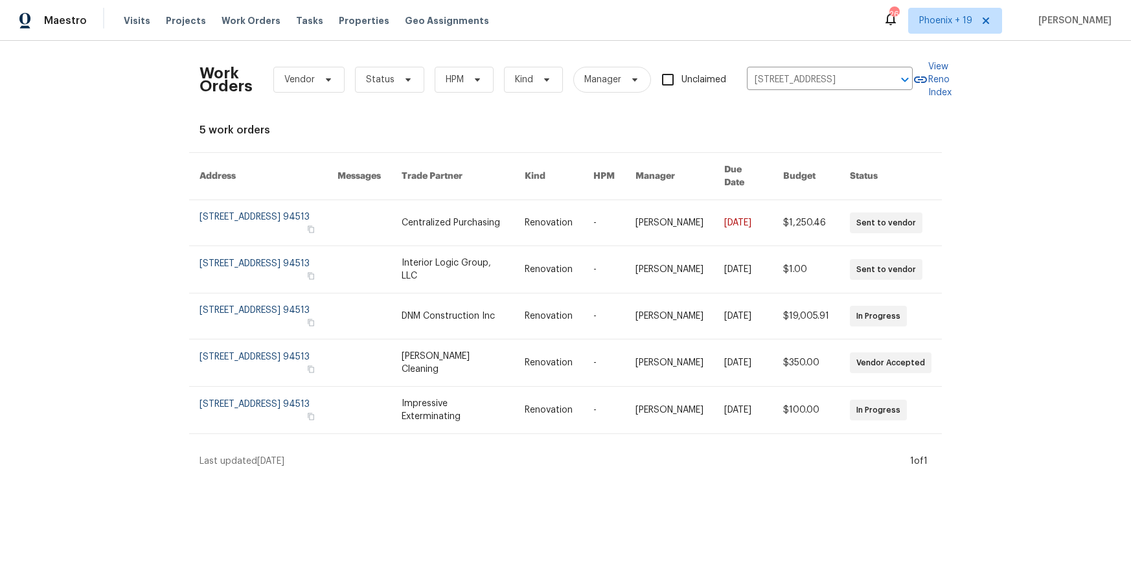
click at [435, 225] on link at bounding box center [463, 222] width 124 height 45
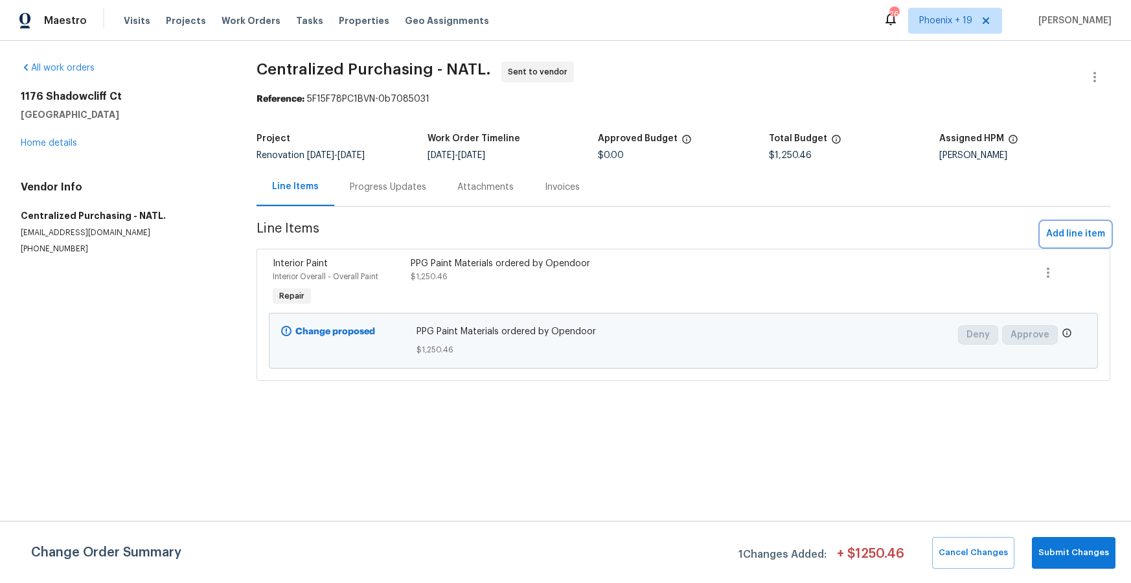
click at [1047, 231] on span "Add line item" at bounding box center [1075, 234] width 59 height 16
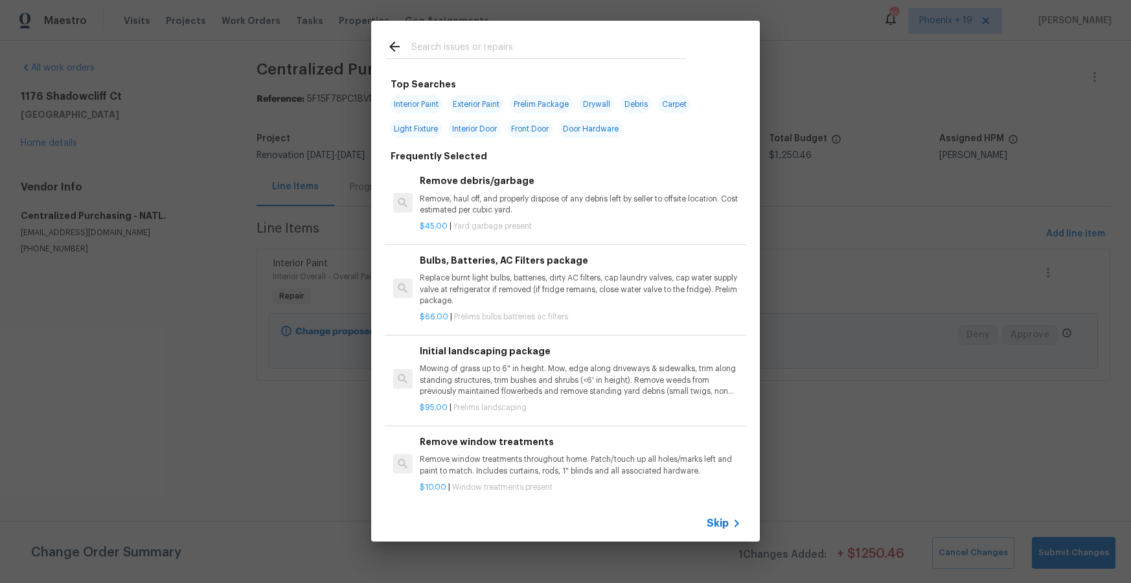
drag, startPoint x: 505, startPoint y: 67, endPoint x: 497, endPoint y: 50, distance: 19.4
click at [502, 62] on div at bounding box center [536, 46] width 330 height 51
click at [497, 50] on input "text" at bounding box center [548, 48] width 275 height 19
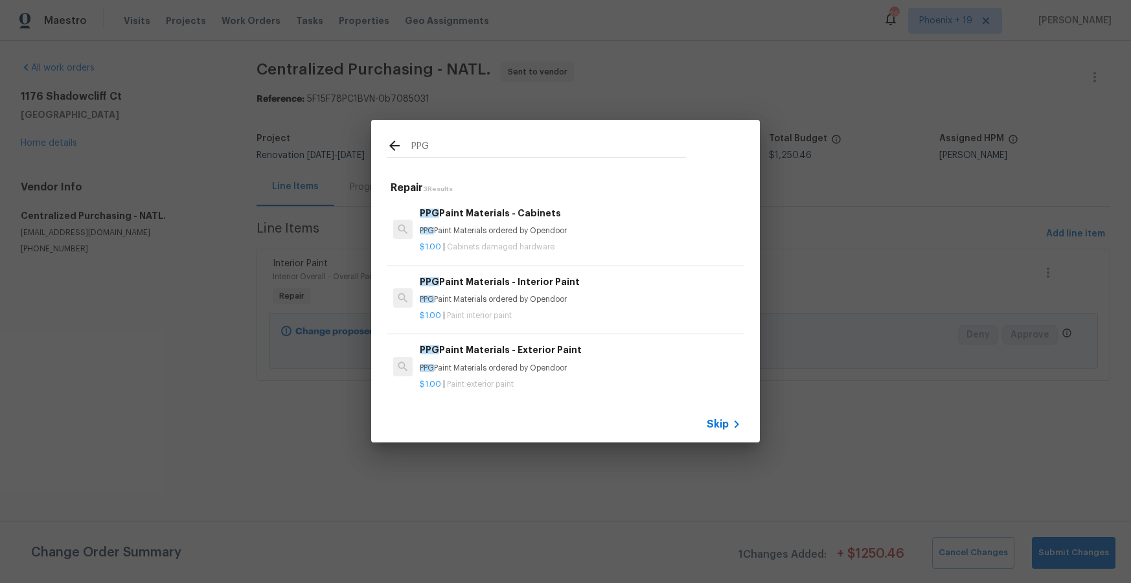
type input "PPG"
click at [609, 355] on h6 "PPG Paint Materials - Exterior Paint" at bounding box center [580, 350] width 321 height 14
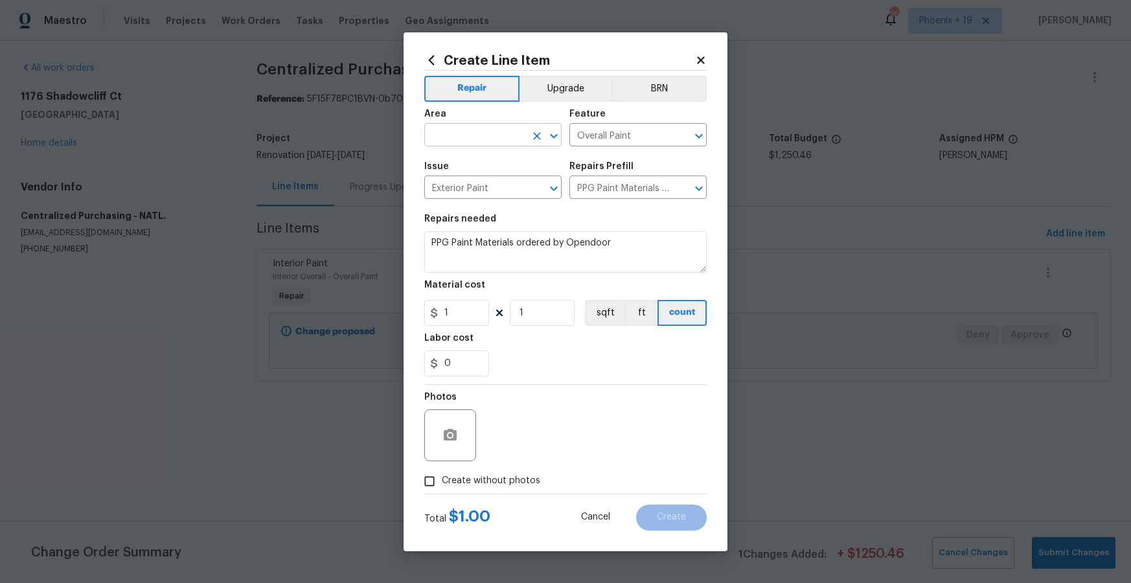
click at [501, 142] on input "text" at bounding box center [474, 136] width 101 height 20
click at [501, 168] on li "Exterior Overall" at bounding box center [492, 164] width 137 height 21
type input "Exterior Overall"
drag, startPoint x: 618, startPoint y: 341, endPoint x: 501, endPoint y: 329, distance: 118.4
click at [615, 341] on div "Labor cost" at bounding box center [565, 341] width 282 height 17
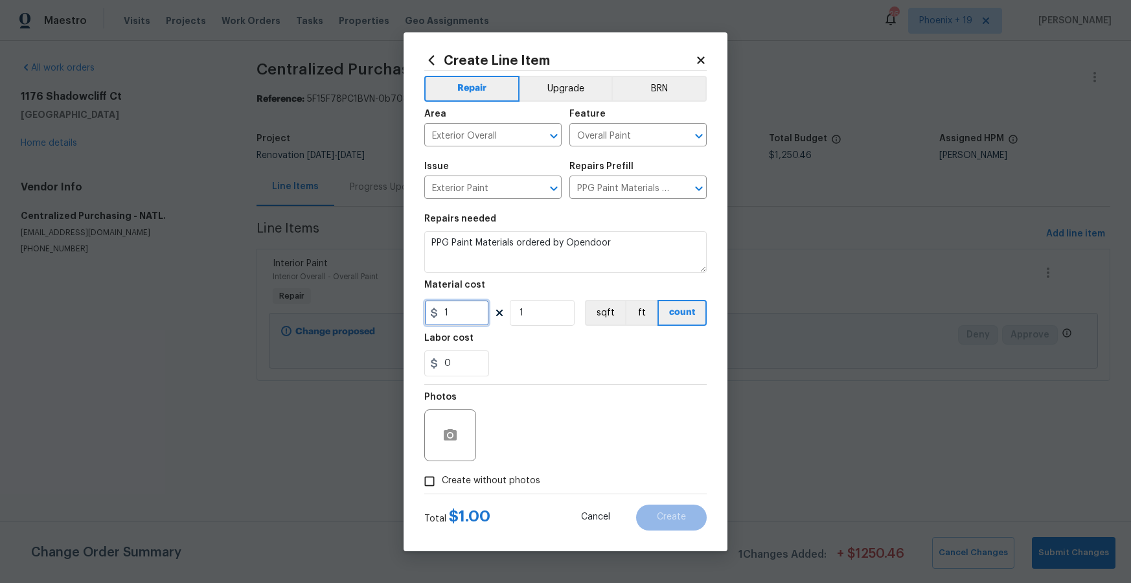
click at [464, 313] on input "1" at bounding box center [456, 313] width 65 height 26
type input "1054.18"
click at [530, 479] on span "Create without photos" at bounding box center [491, 481] width 98 height 14
click at [442, 479] on input "Create without photos" at bounding box center [429, 481] width 25 height 25
checkbox input "true"
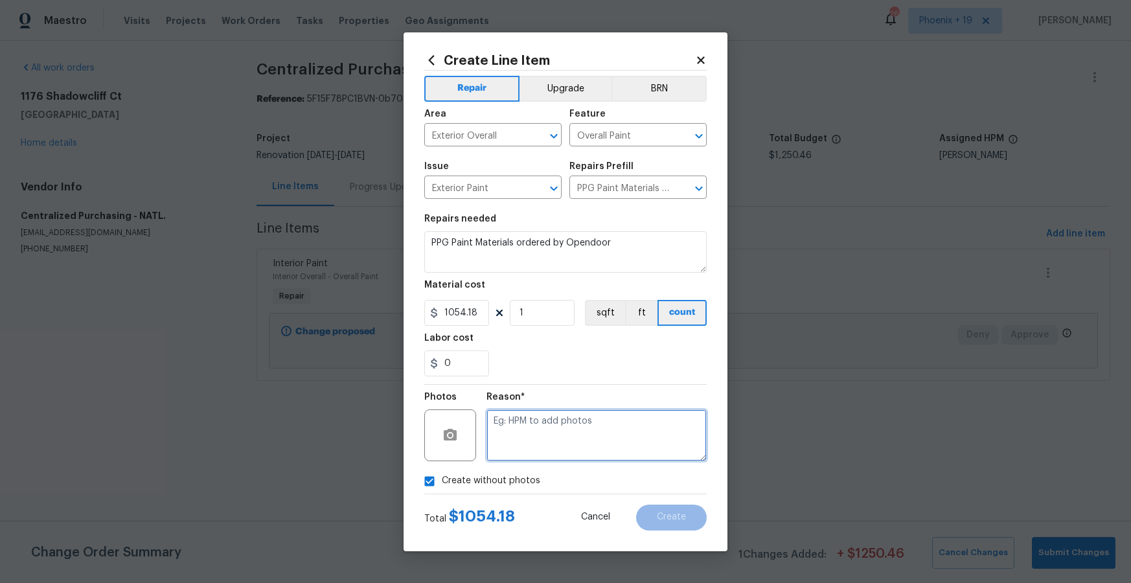
click at [544, 444] on textarea at bounding box center [596, 435] width 220 height 52
type textarea "NA"
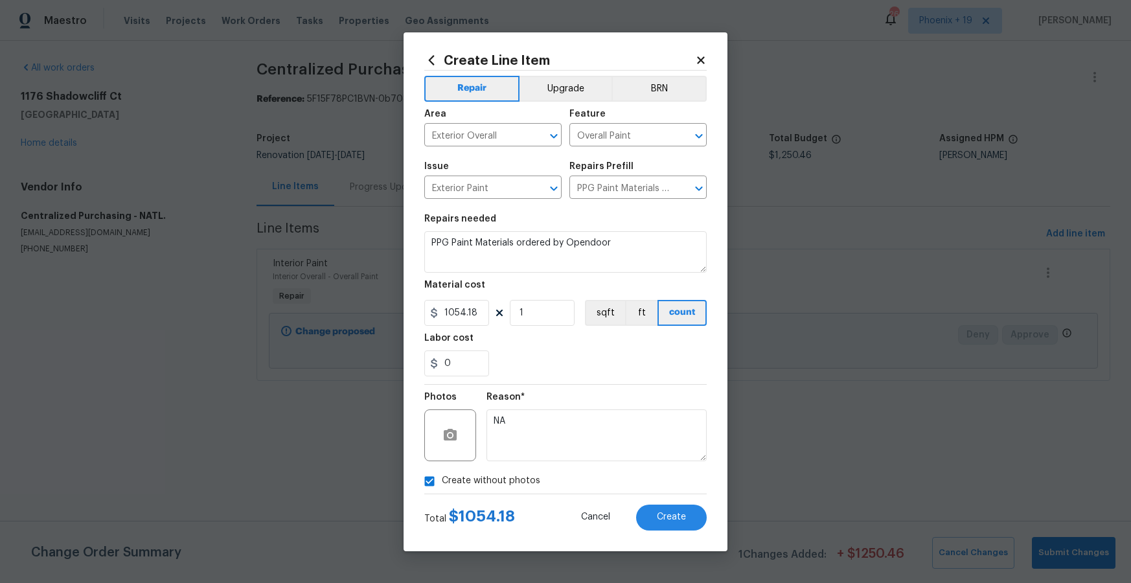
click at [559, 393] on div "Reason*" at bounding box center [596, 400] width 220 height 17
click at [659, 511] on button "Create" at bounding box center [671, 517] width 71 height 26
